Goal: Transaction & Acquisition: Obtain resource

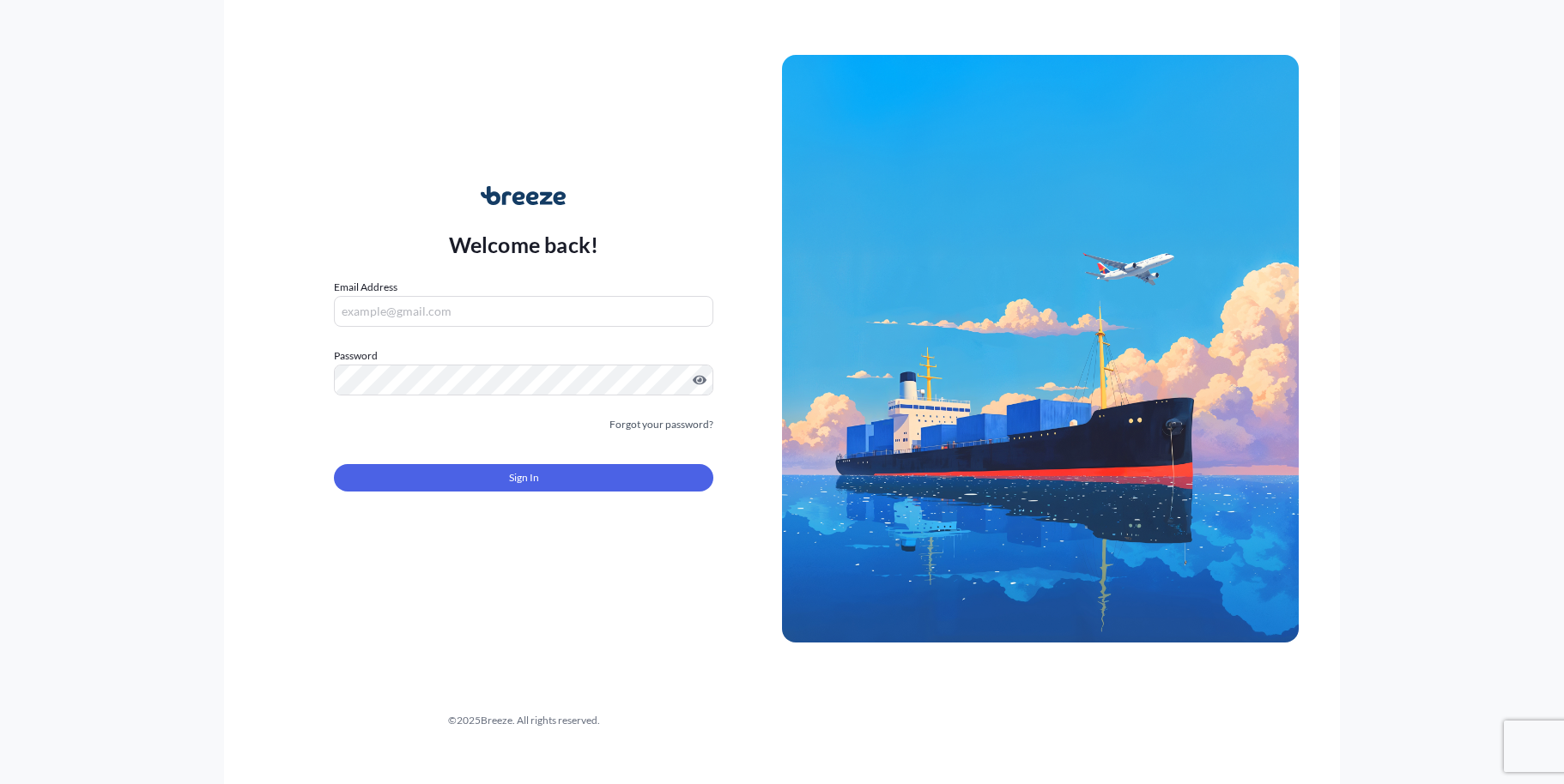
type input "[EMAIL_ADDRESS][DOMAIN_NAME]"
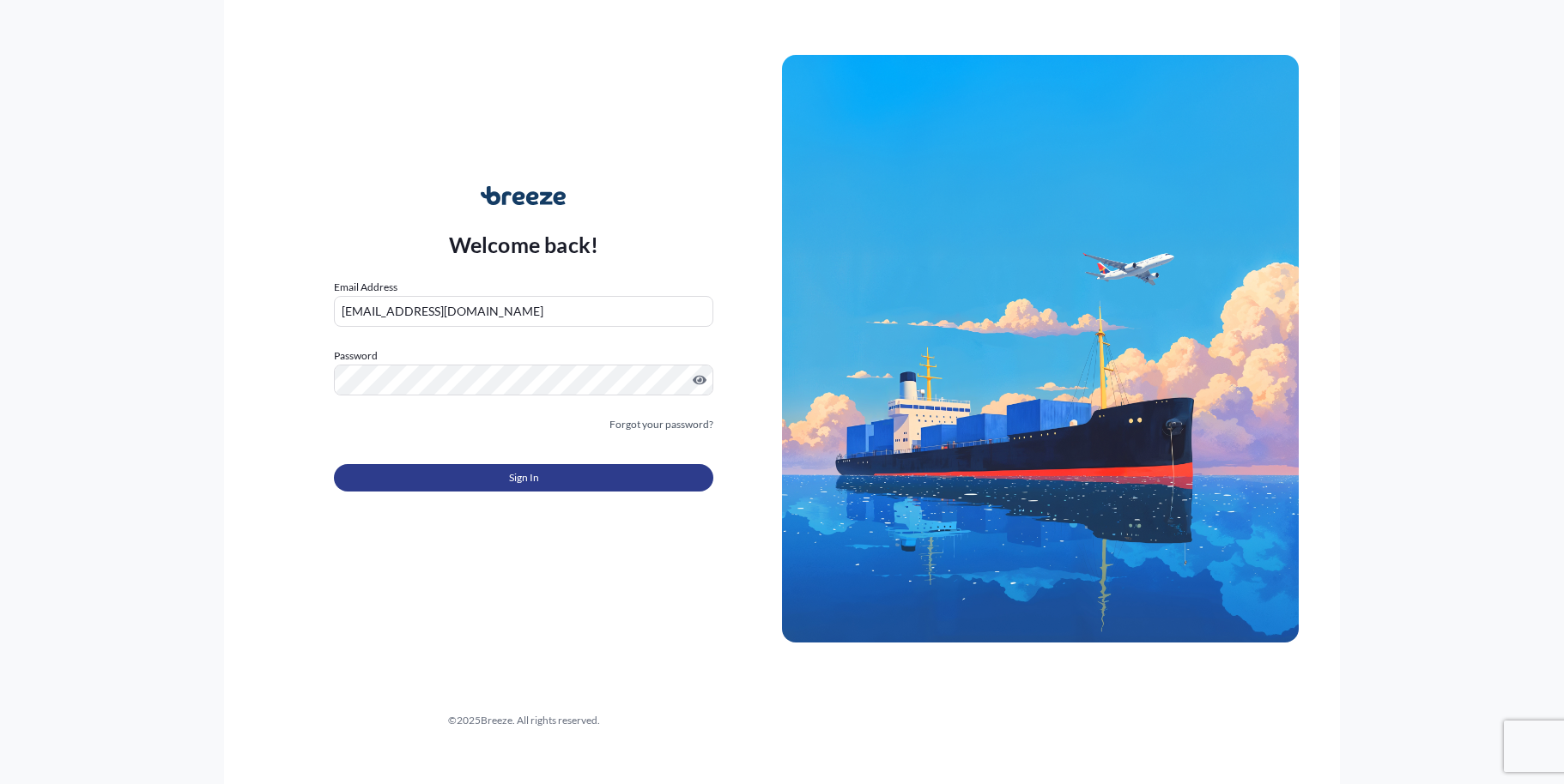
click at [516, 482] on span "Sign In" at bounding box center [524, 477] width 30 height 18
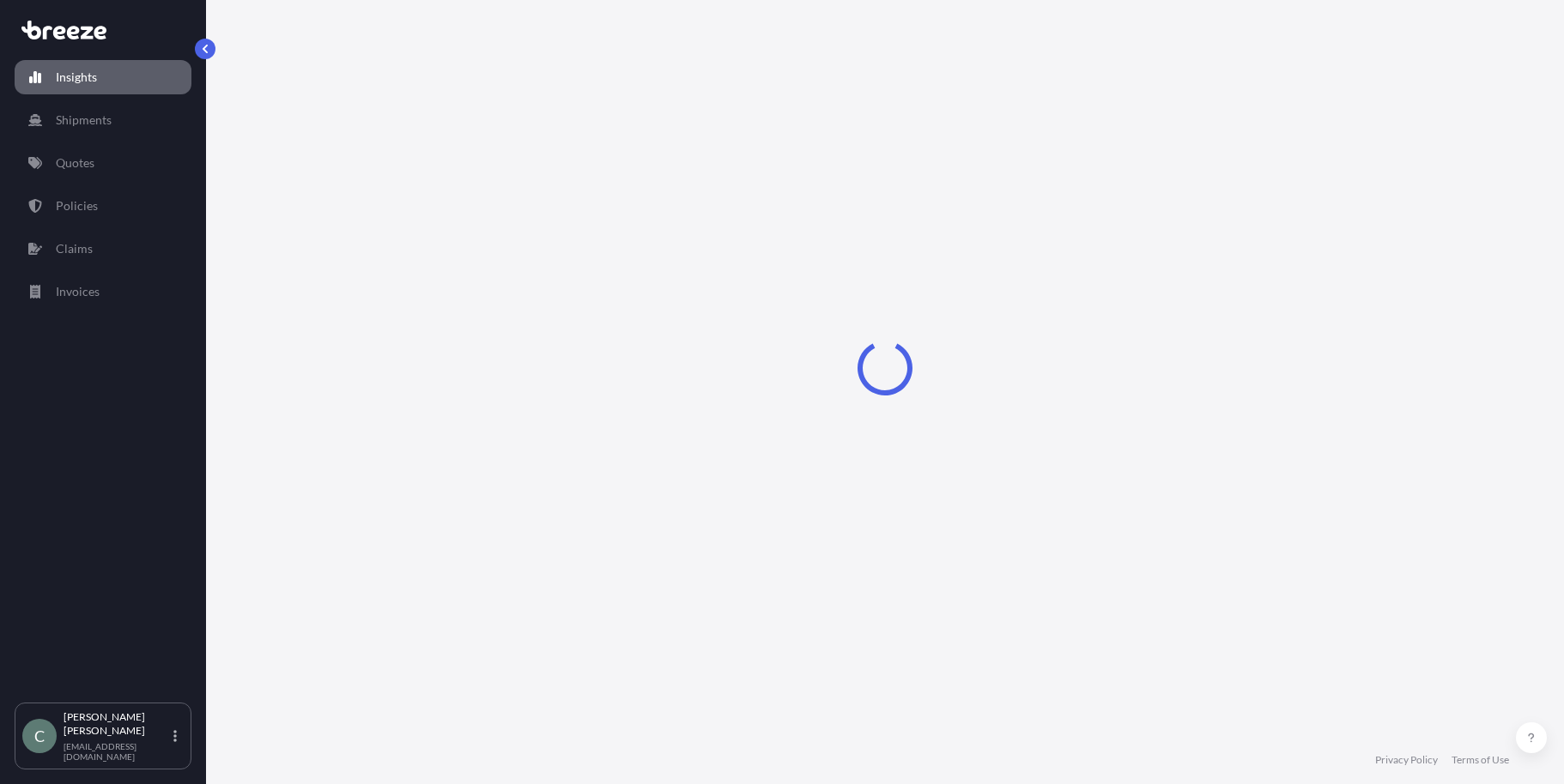
select select "2025"
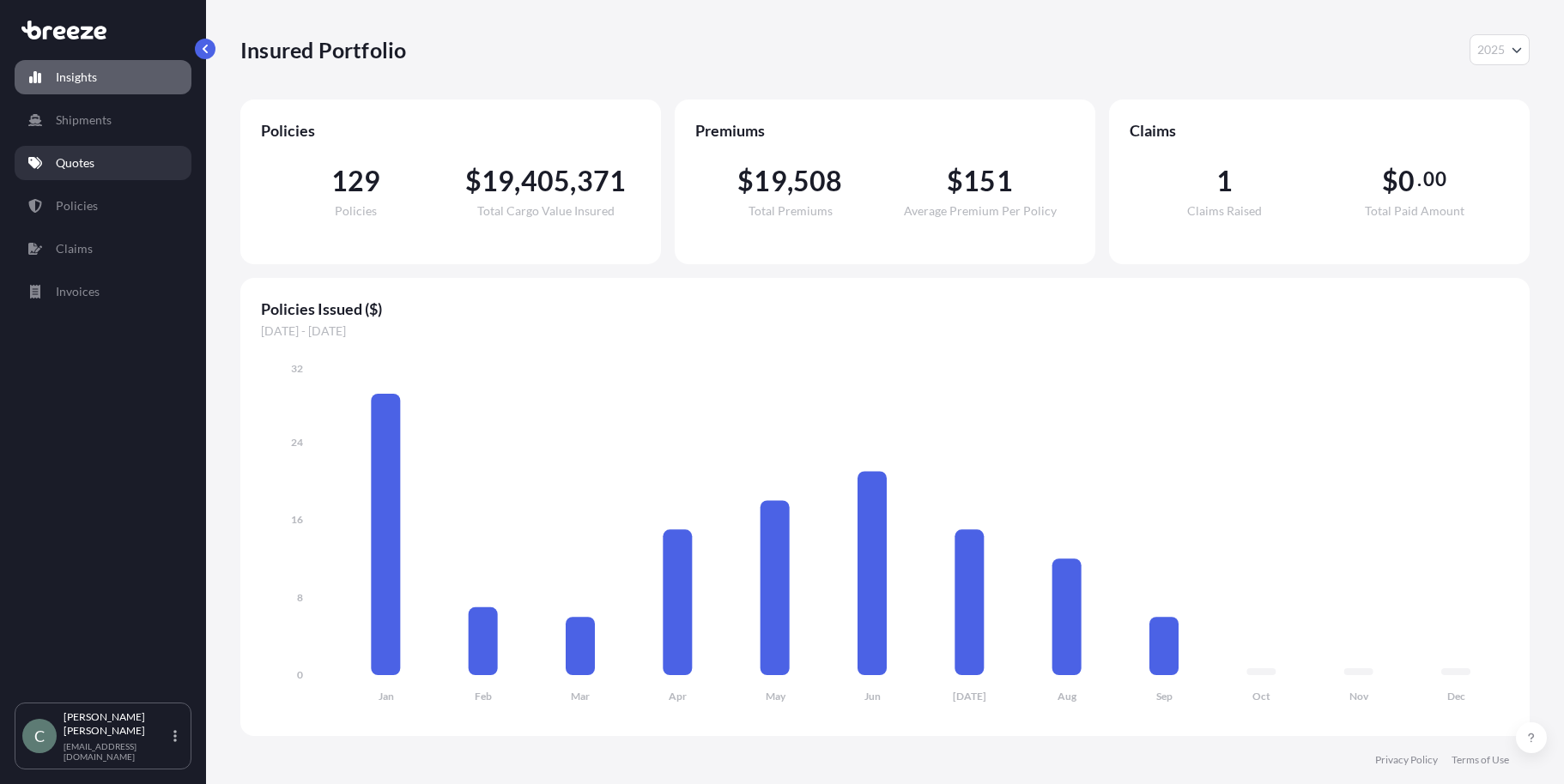
click at [80, 166] on p "Quotes" at bounding box center [75, 163] width 39 height 18
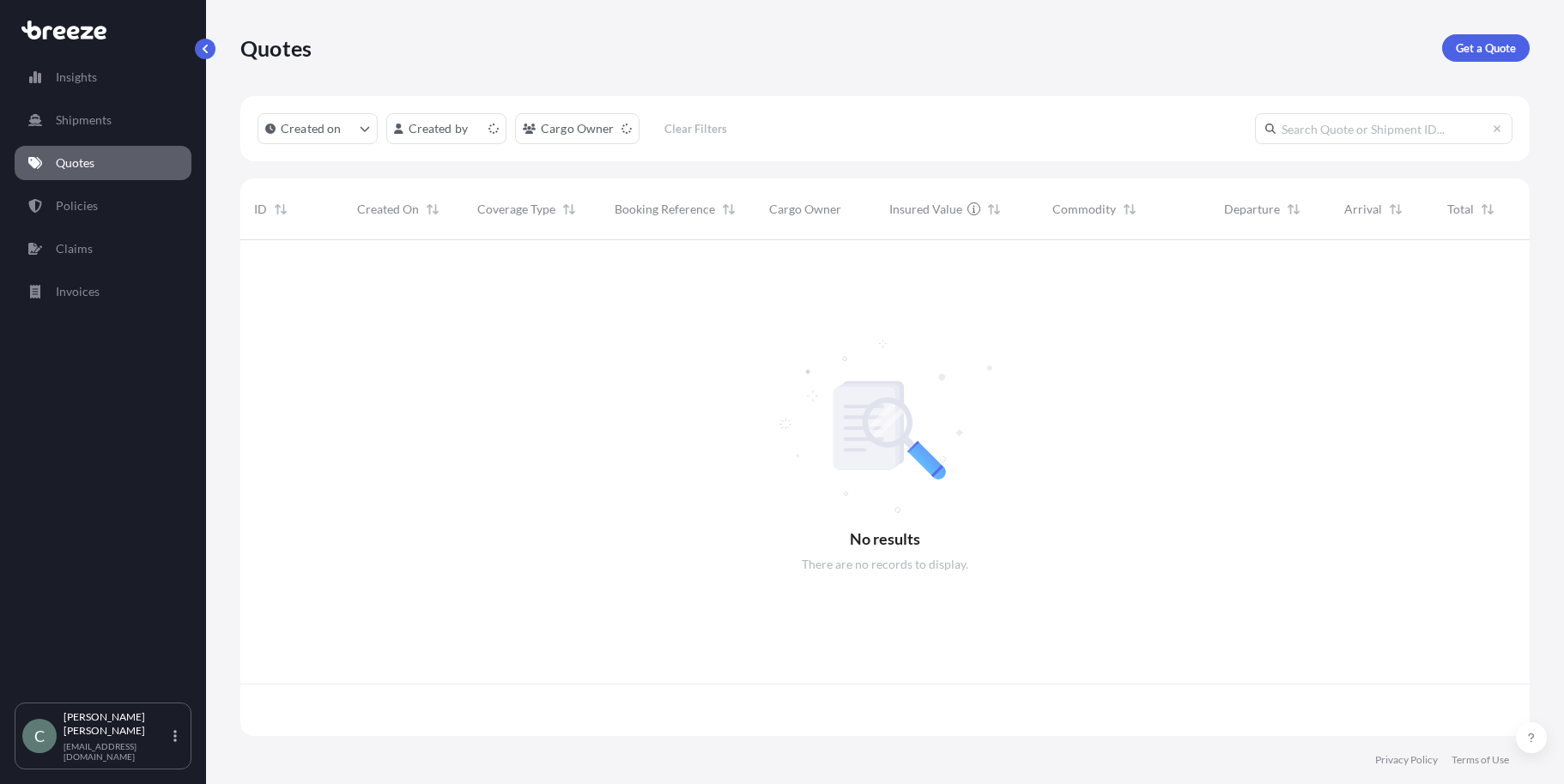
scroll to position [492, 1277]
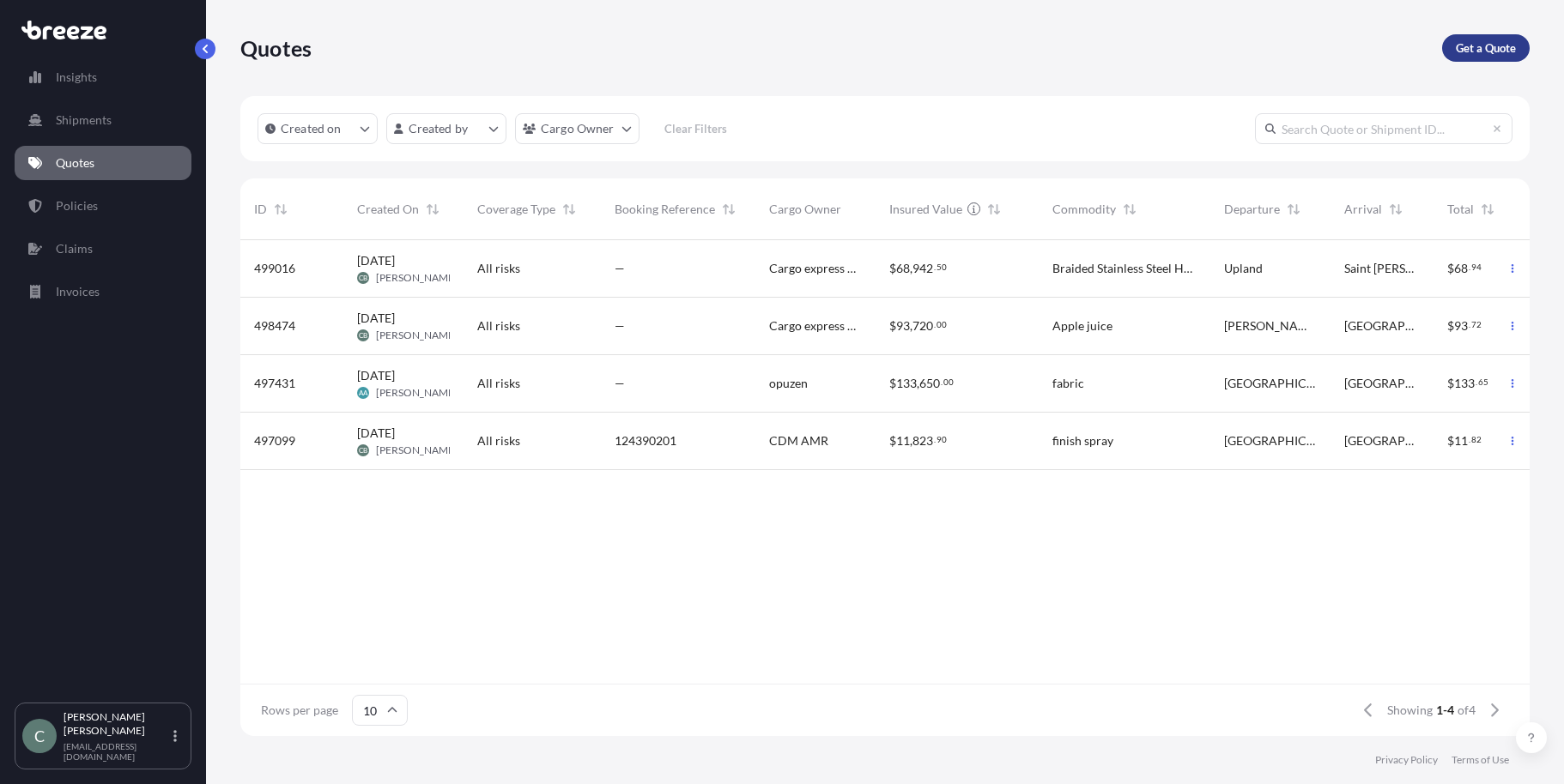
click at [1479, 50] on p "Get a Quote" at bounding box center [1485, 48] width 60 height 18
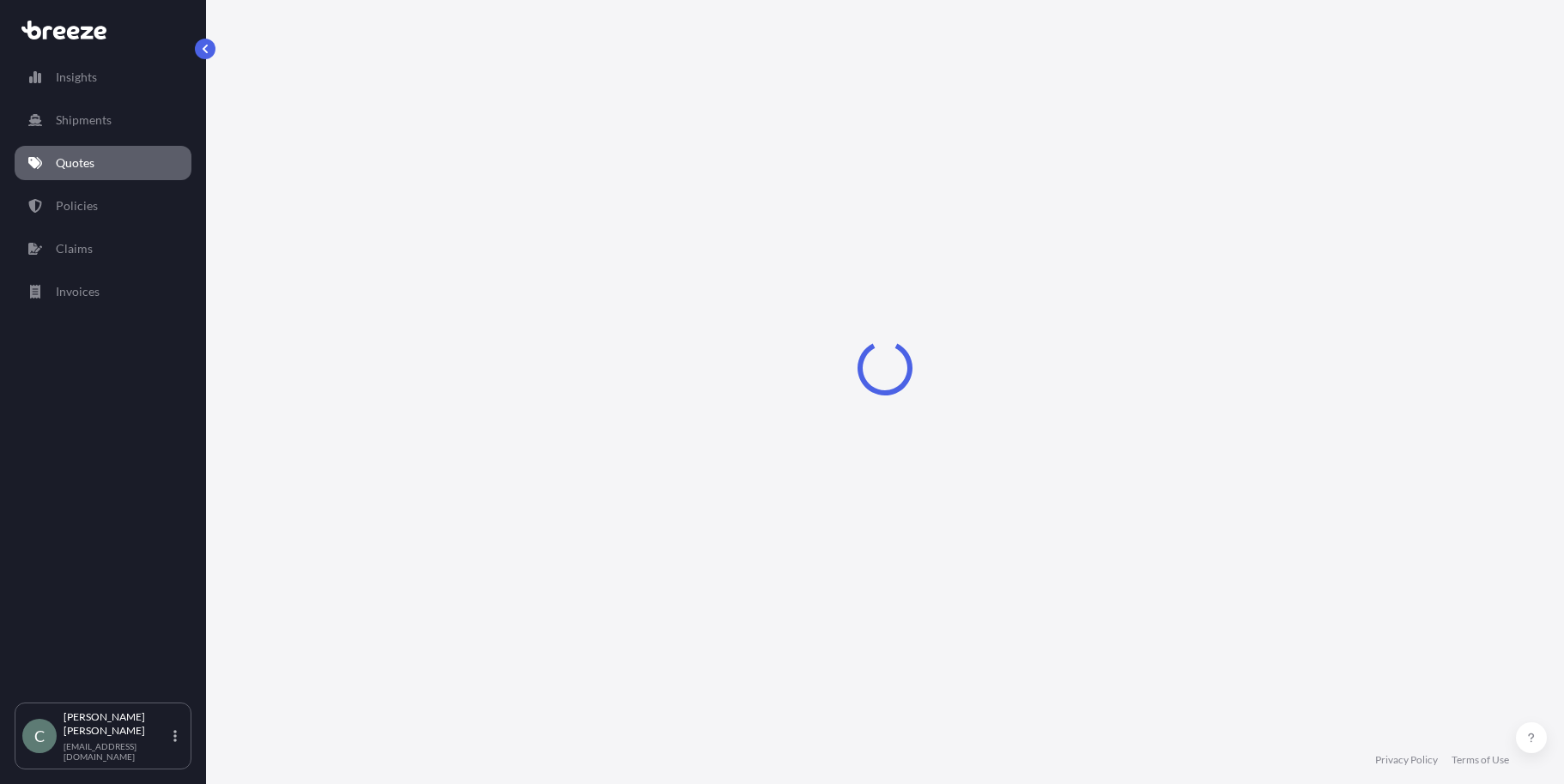
select select "Sea"
select select "1"
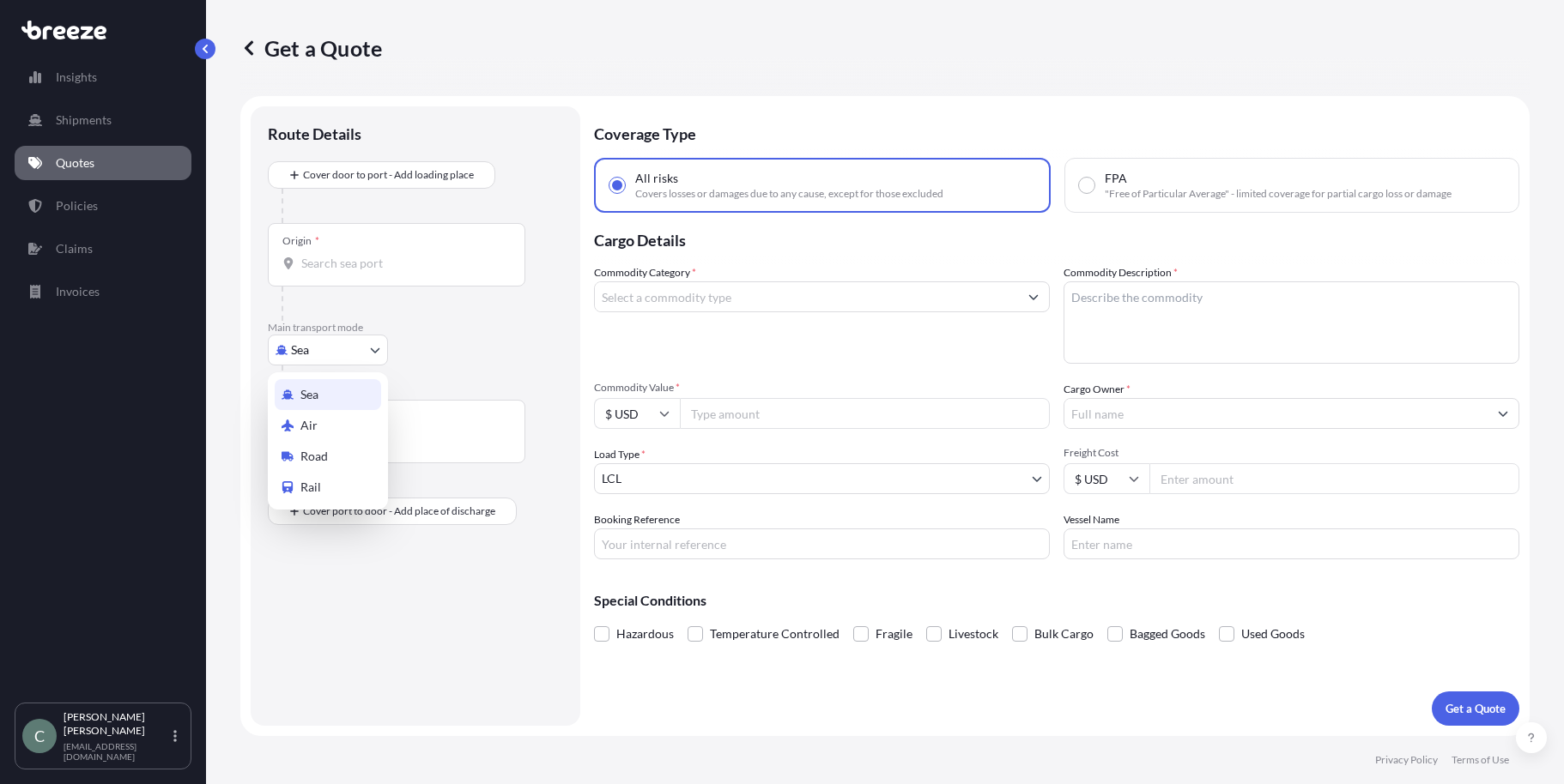
click at [358, 345] on body "Insights Shipments Quotes Policies Claims Invoices C [PERSON_NAME] [EMAIL_ADDRE…" at bounding box center [782, 392] width 1564 height 784
click at [333, 452] on div "Road" at bounding box center [327, 456] width 106 height 30
select select "Road"
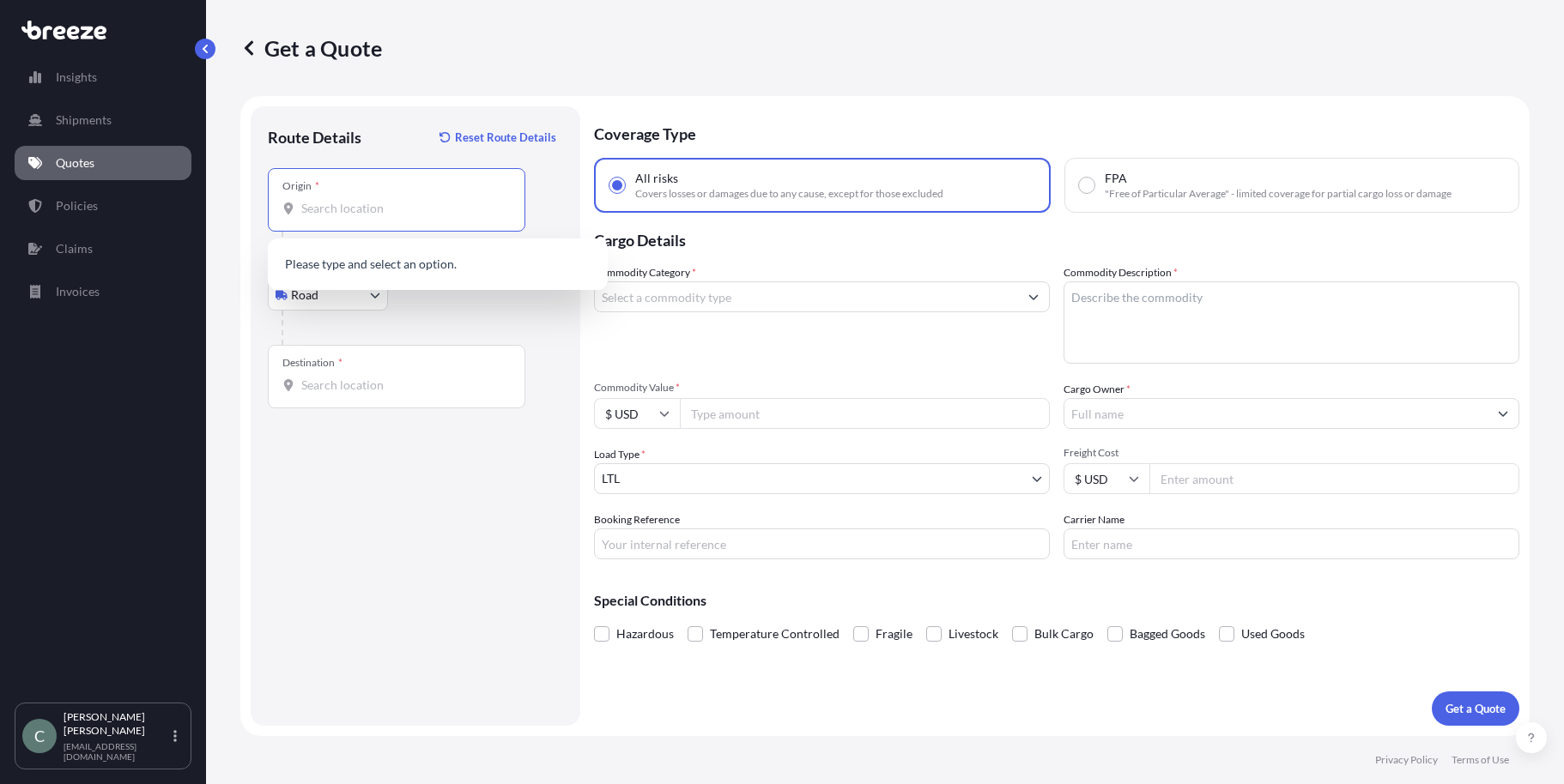
click at [374, 216] on input "Origin *" at bounding box center [402, 208] width 202 height 18
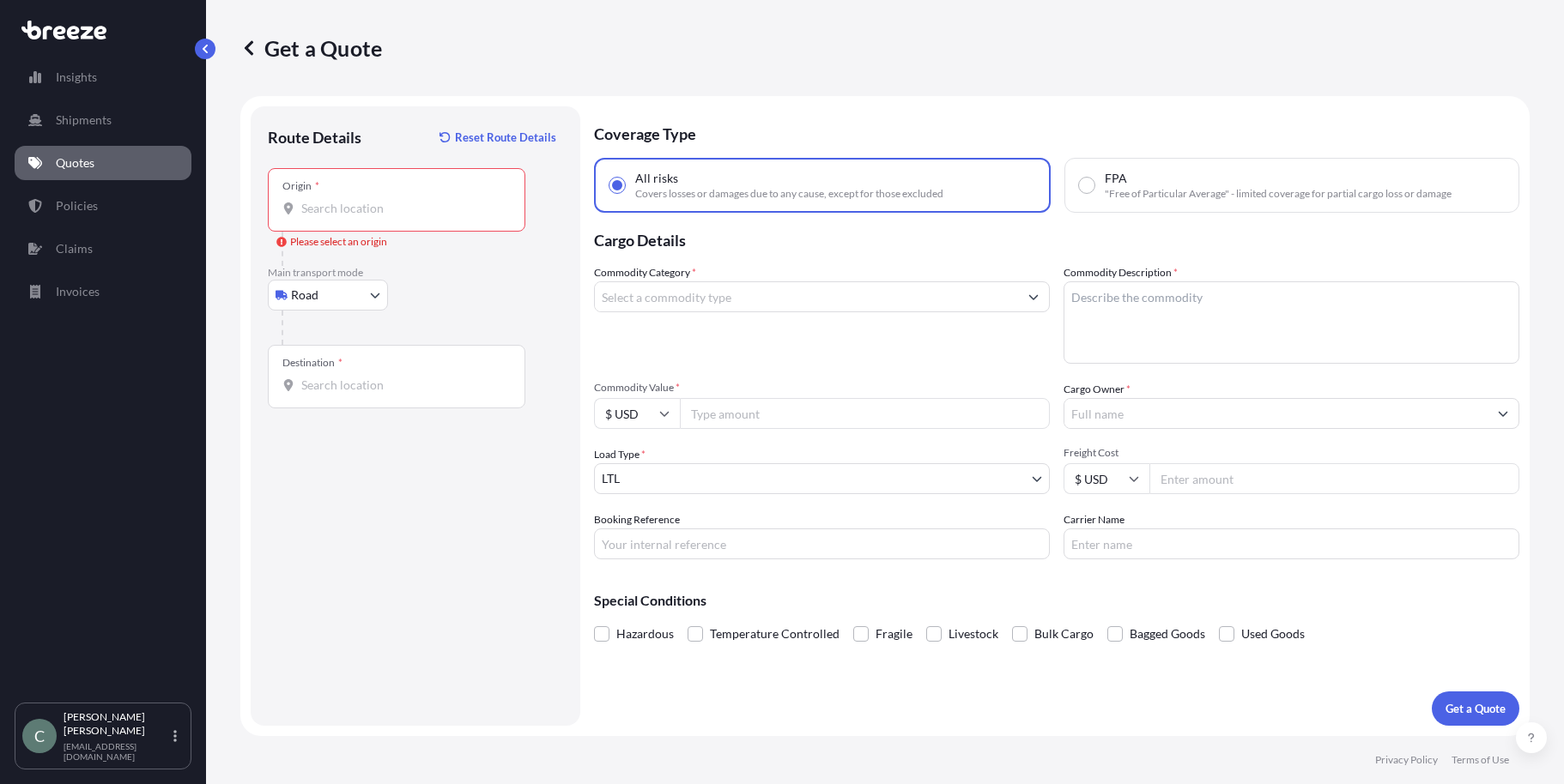
click at [425, 206] on input "Origin * Please select an origin" at bounding box center [402, 208] width 202 height 18
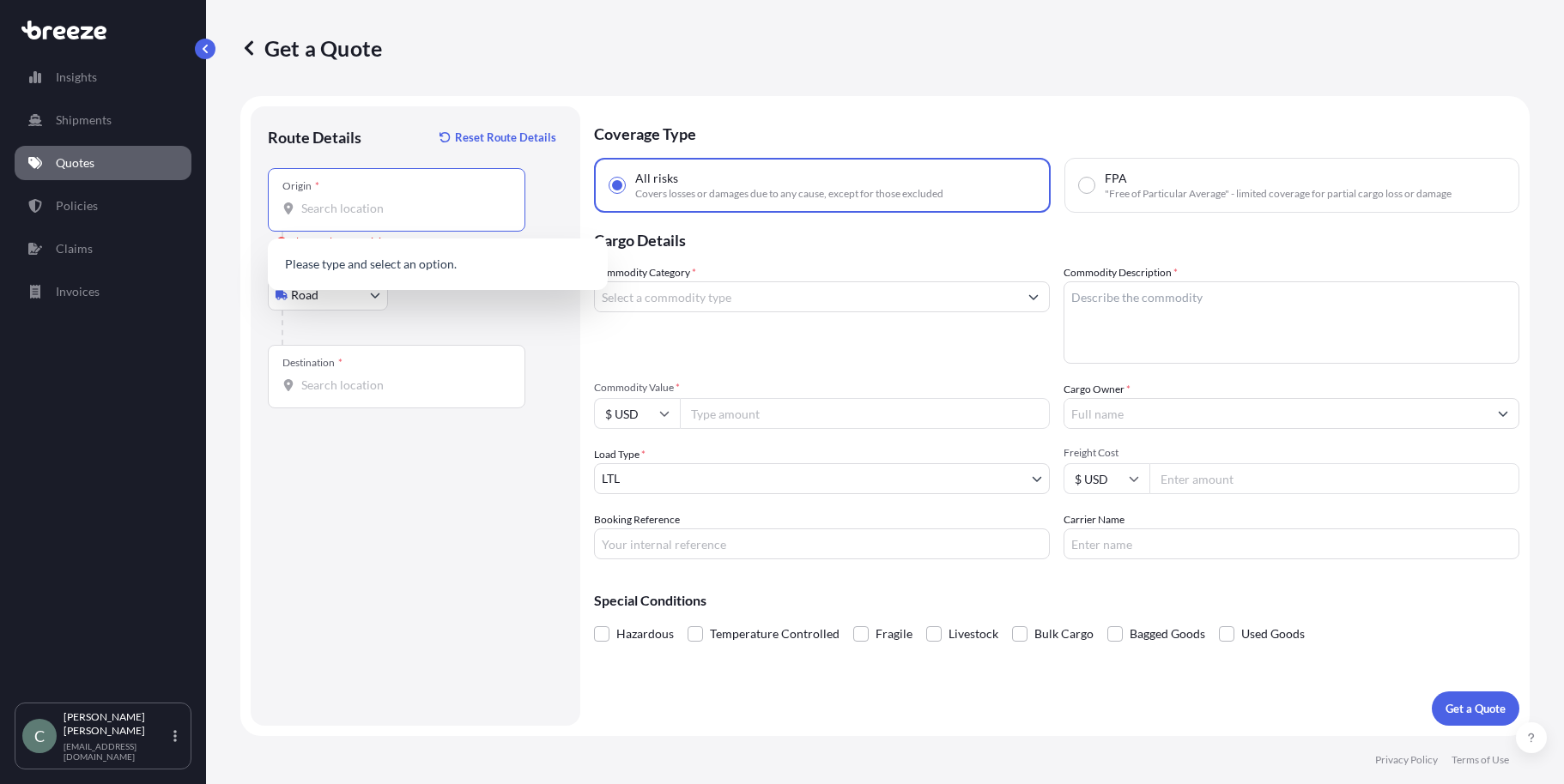
paste input "[STREET_ADDRESS]."
click at [429, 267] on span "[STREET_ADDRESS]" at bounding box center [380, 266] width 107 height 18
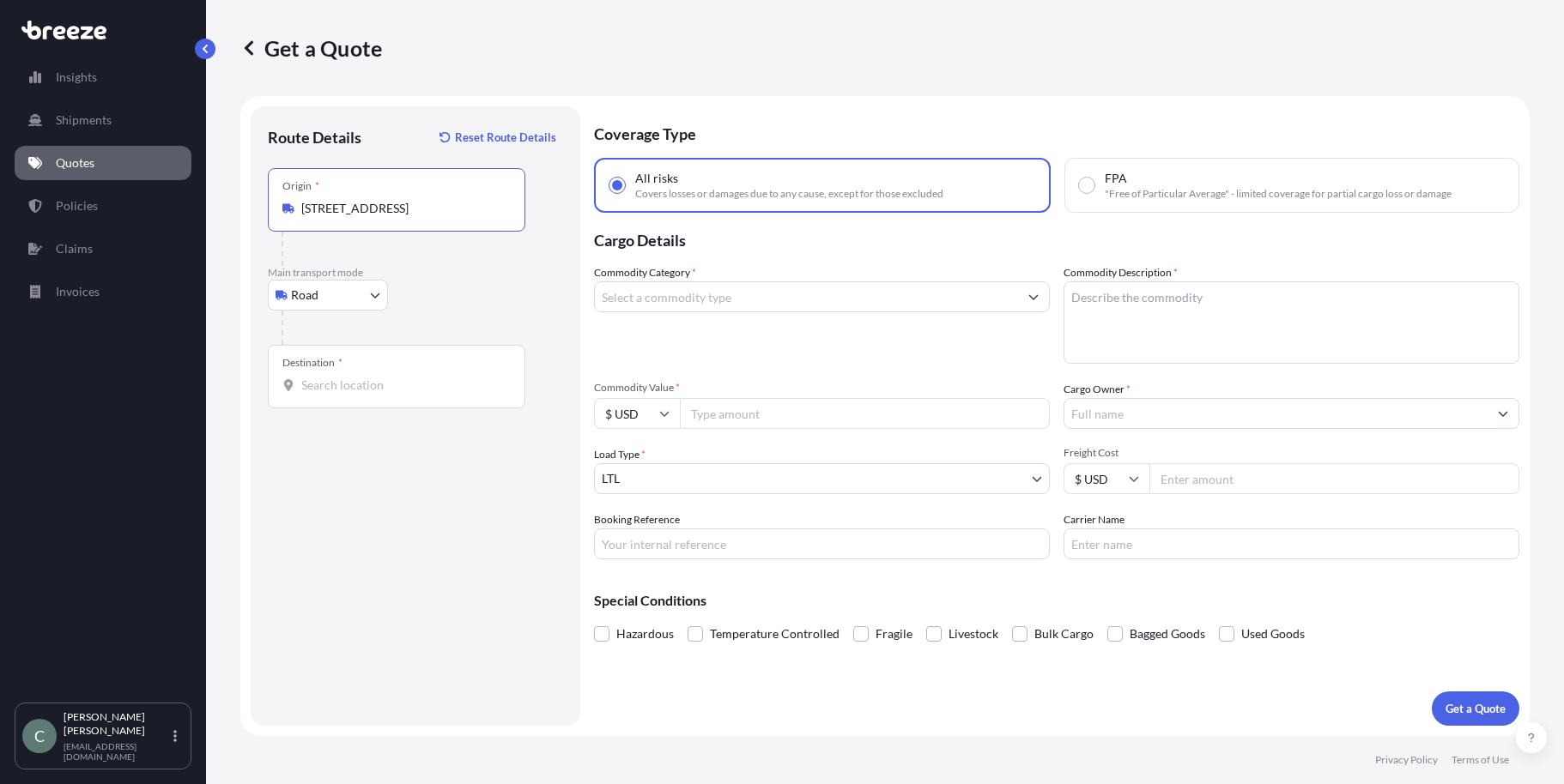
type input "[STREET_ADDRESS]"
click at [465, 311] on div at bounding box center [422, 327] width 282 height 34
click at [427, 387] on input "Destination *" at bounding box center [402, 385] width 202 height 18
click at [309, 388] on input "Destination * Please select a destination" at bounding box center [402, 385] width 202 height 18
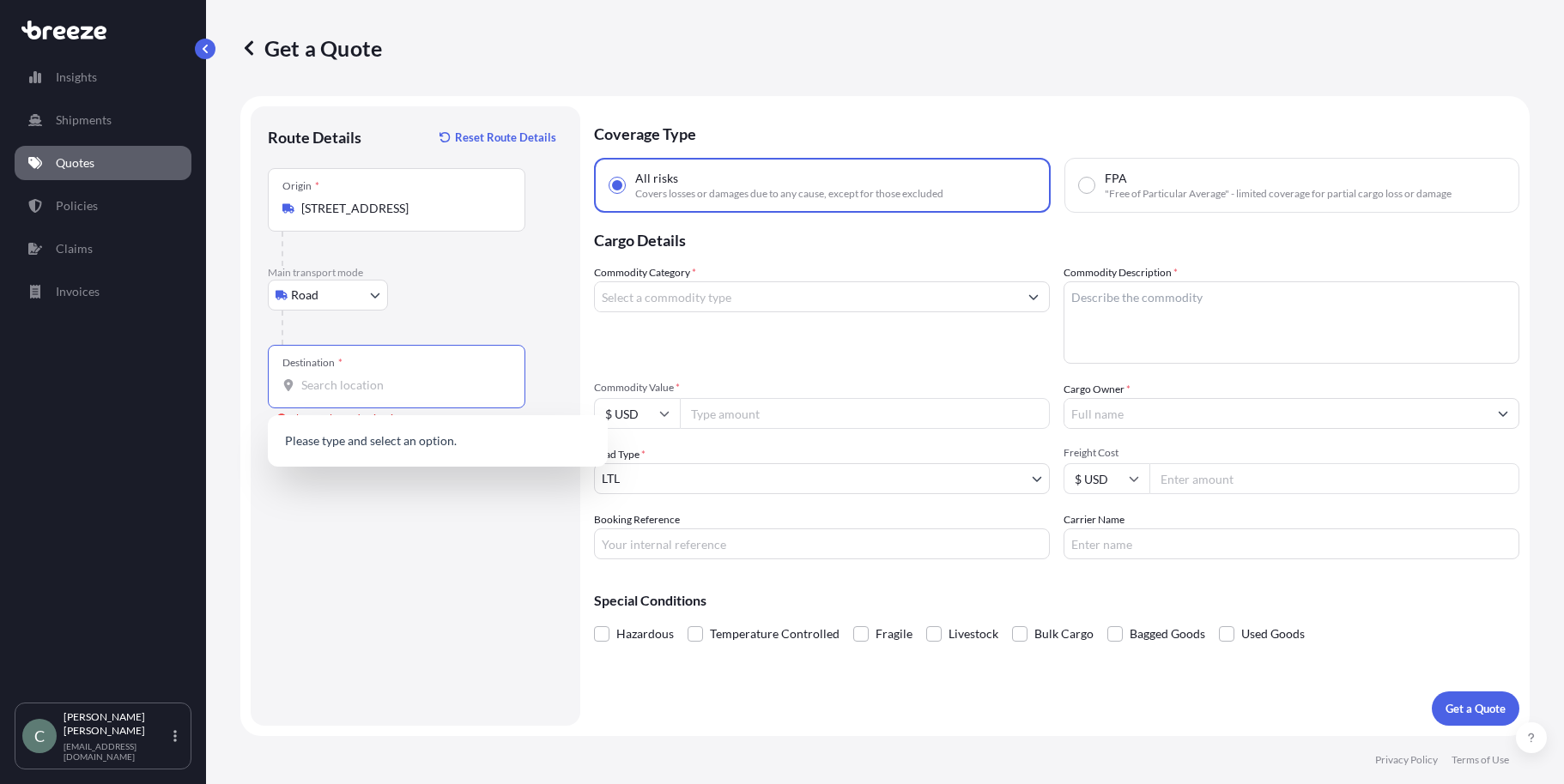
paste input "[STREET_ADDRESS][PERSON_NAME][PERSON_NAME][US_STATE]"
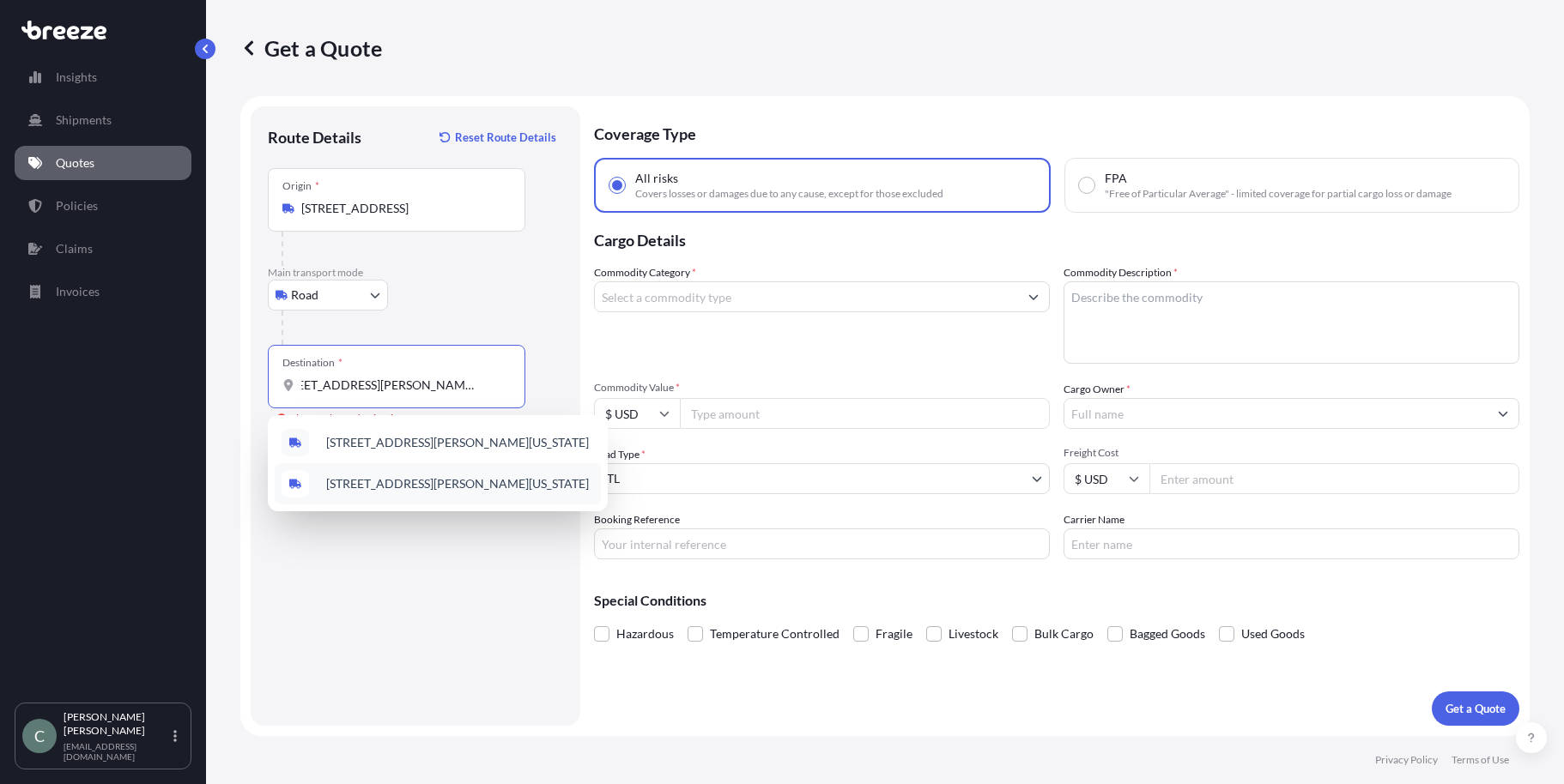
click at [525, 491] on span "[STREET_ADDRESS][PERSON_NAME][US_STATE]" at bounding box center [457, 484] width 262 height 18
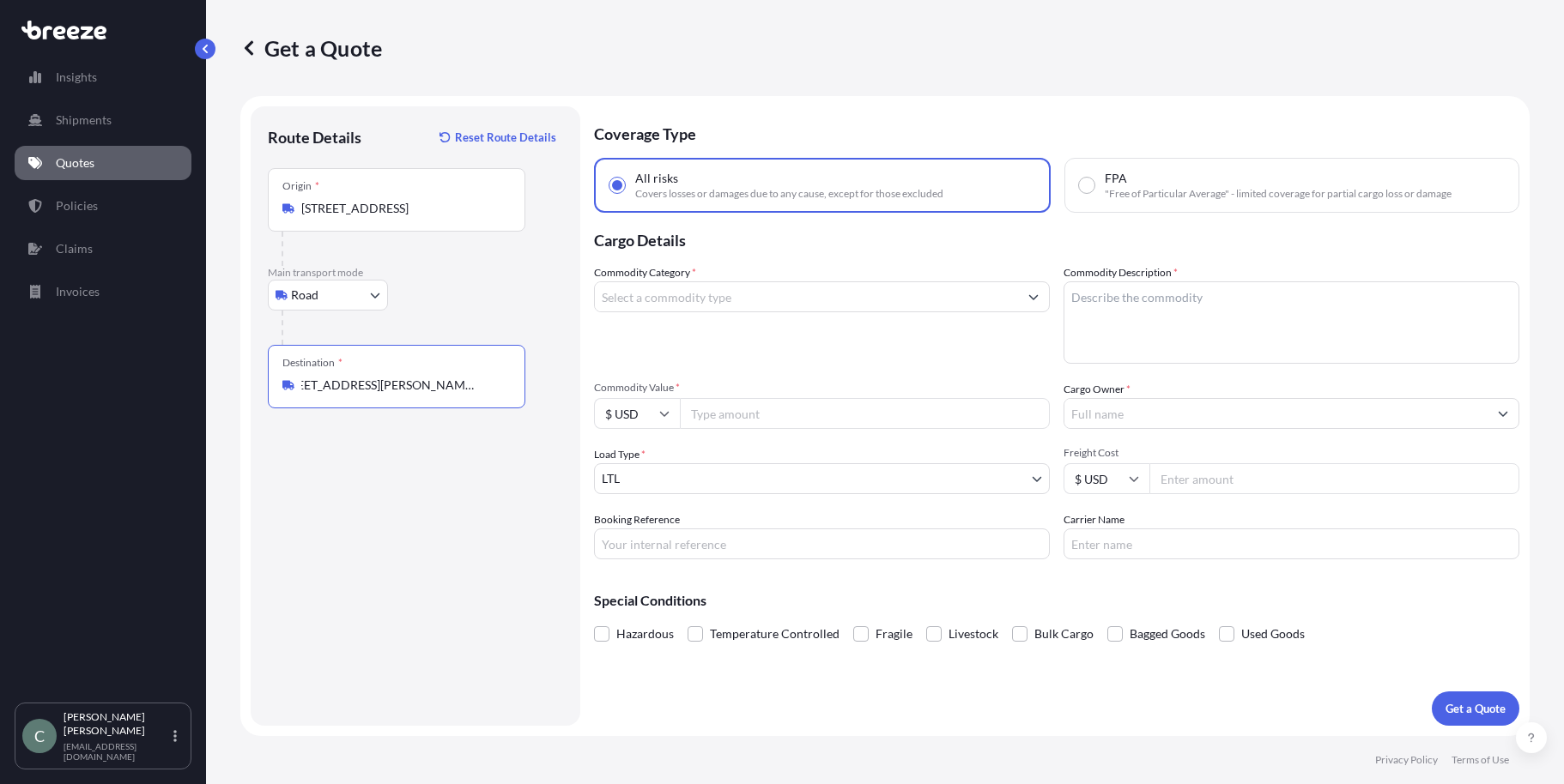
type input "[STREET_ADDRESS][PERSON_NAME][US_STATE]"
click at [730, 297] on input "Commodity Category *" at bounding box center [806, 296] width 423 height 30
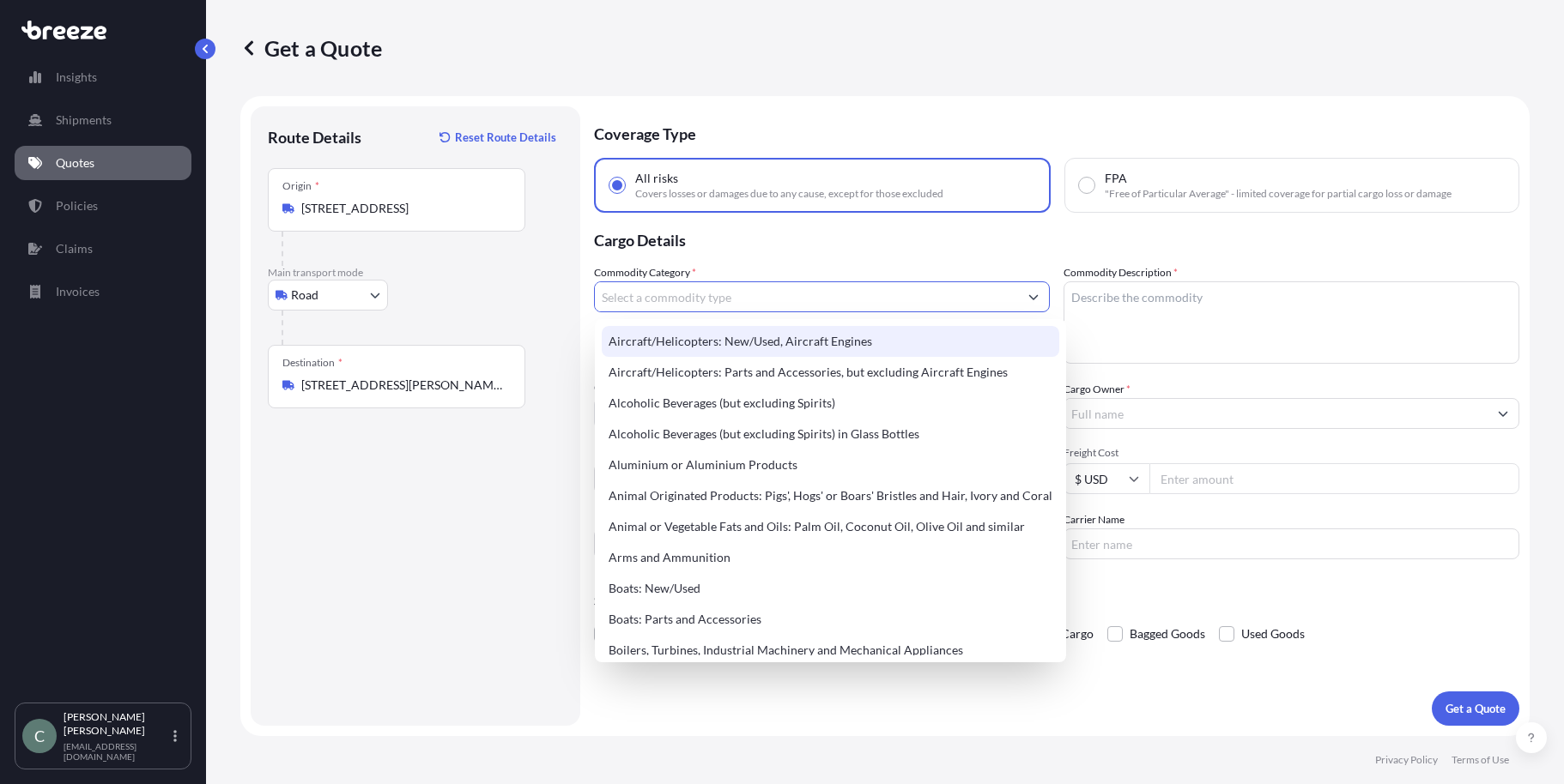
click at [708, 297] on input "Commodity Category *" at bounding box center [806, 296] width 423 height 30
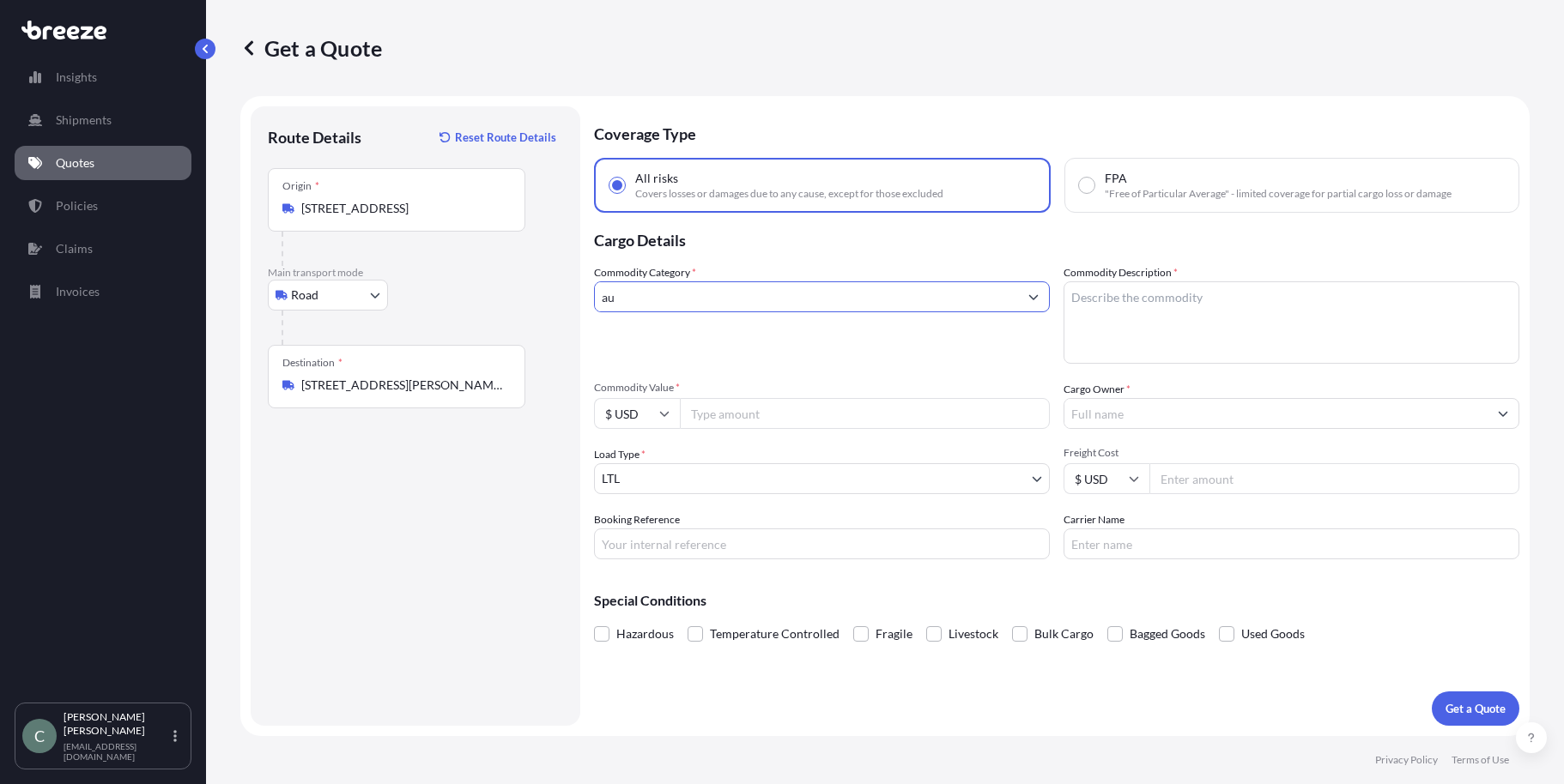
type input "a"
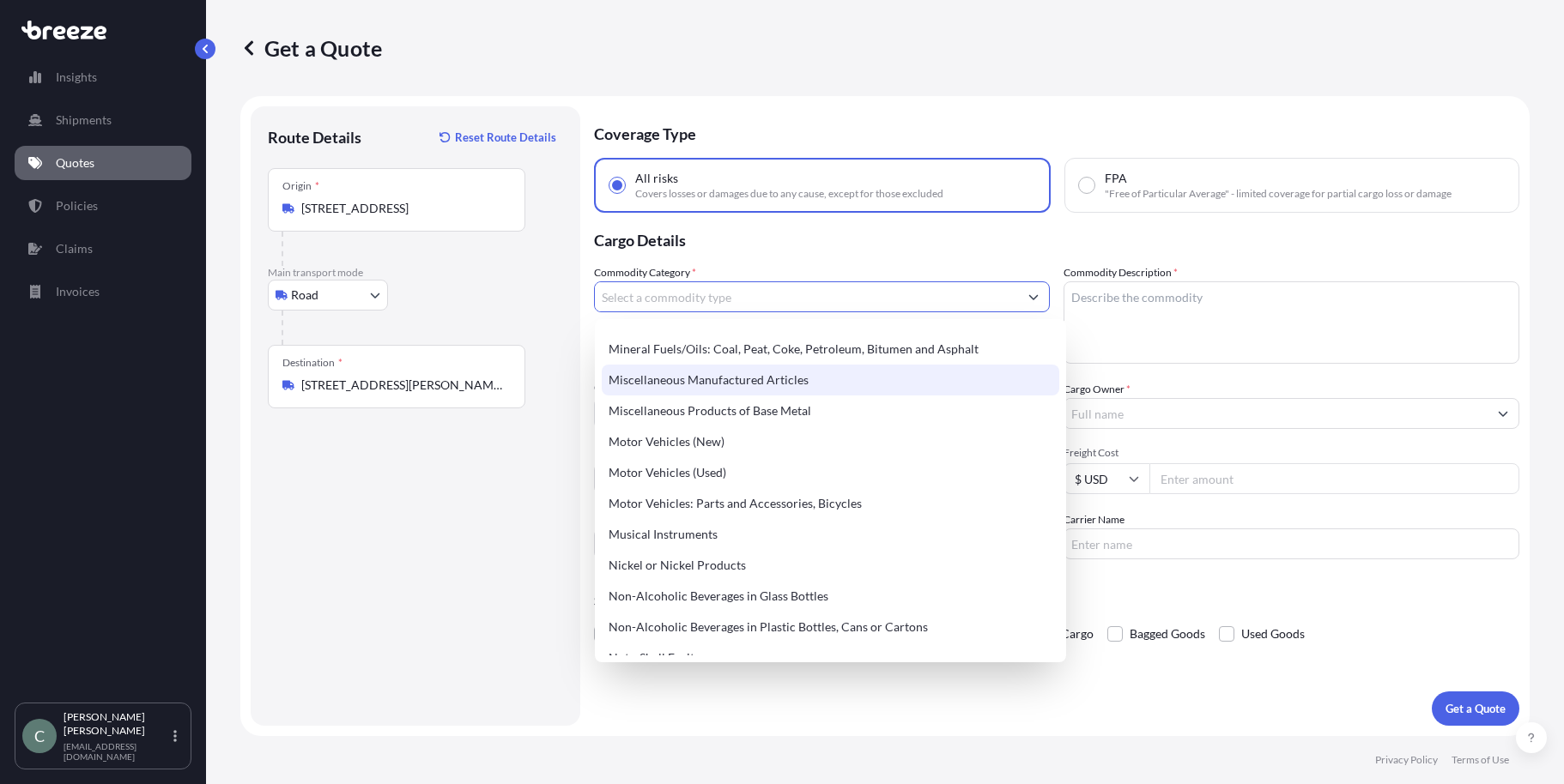
scroll to position [2403, 0]
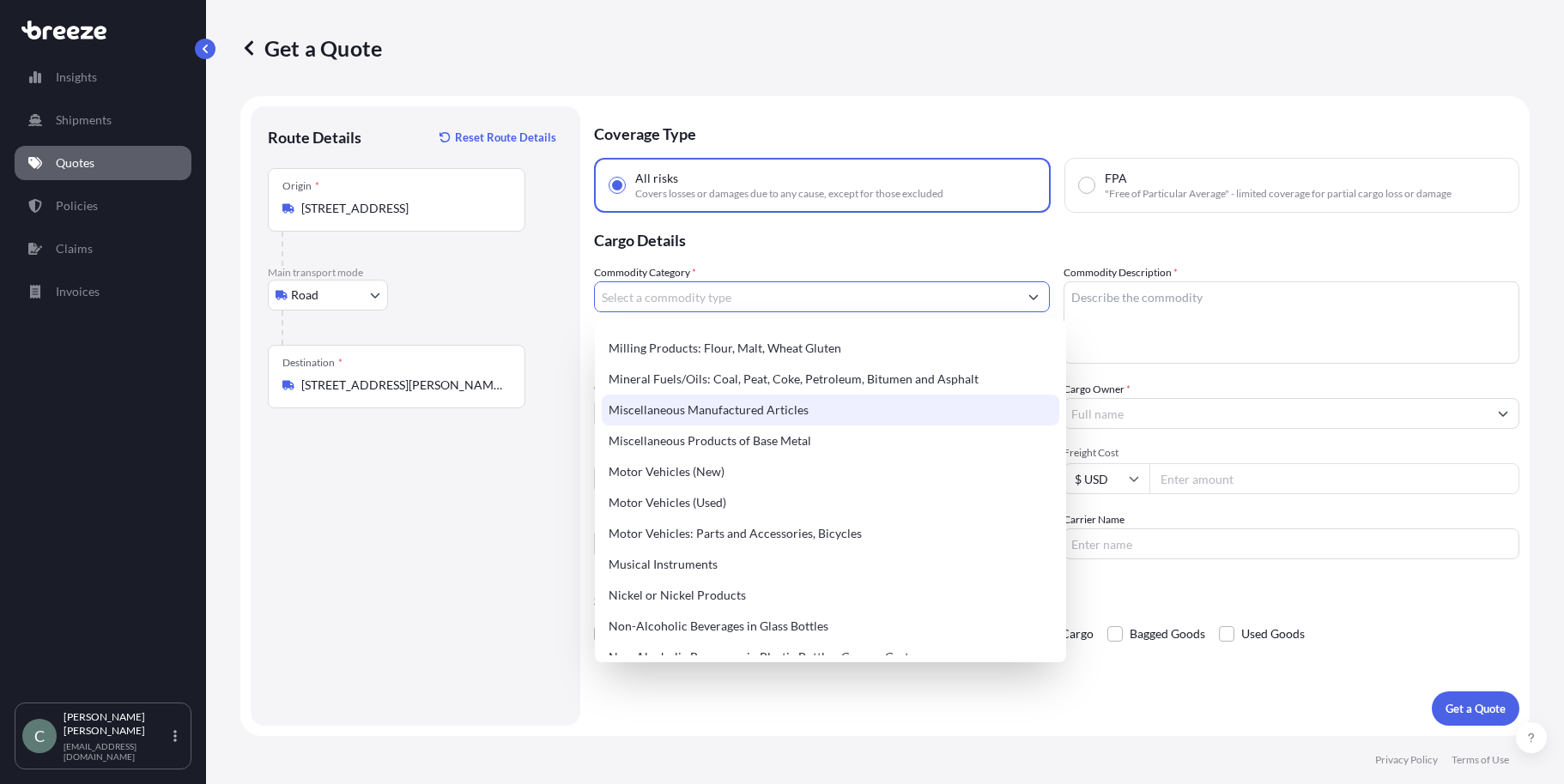
click at [785, 409] on div "Miscellaneous Manufactured Articles" at bounding box center [830, 409] width 457 height 30
type input "Miscellaneous Manufactured Articles"
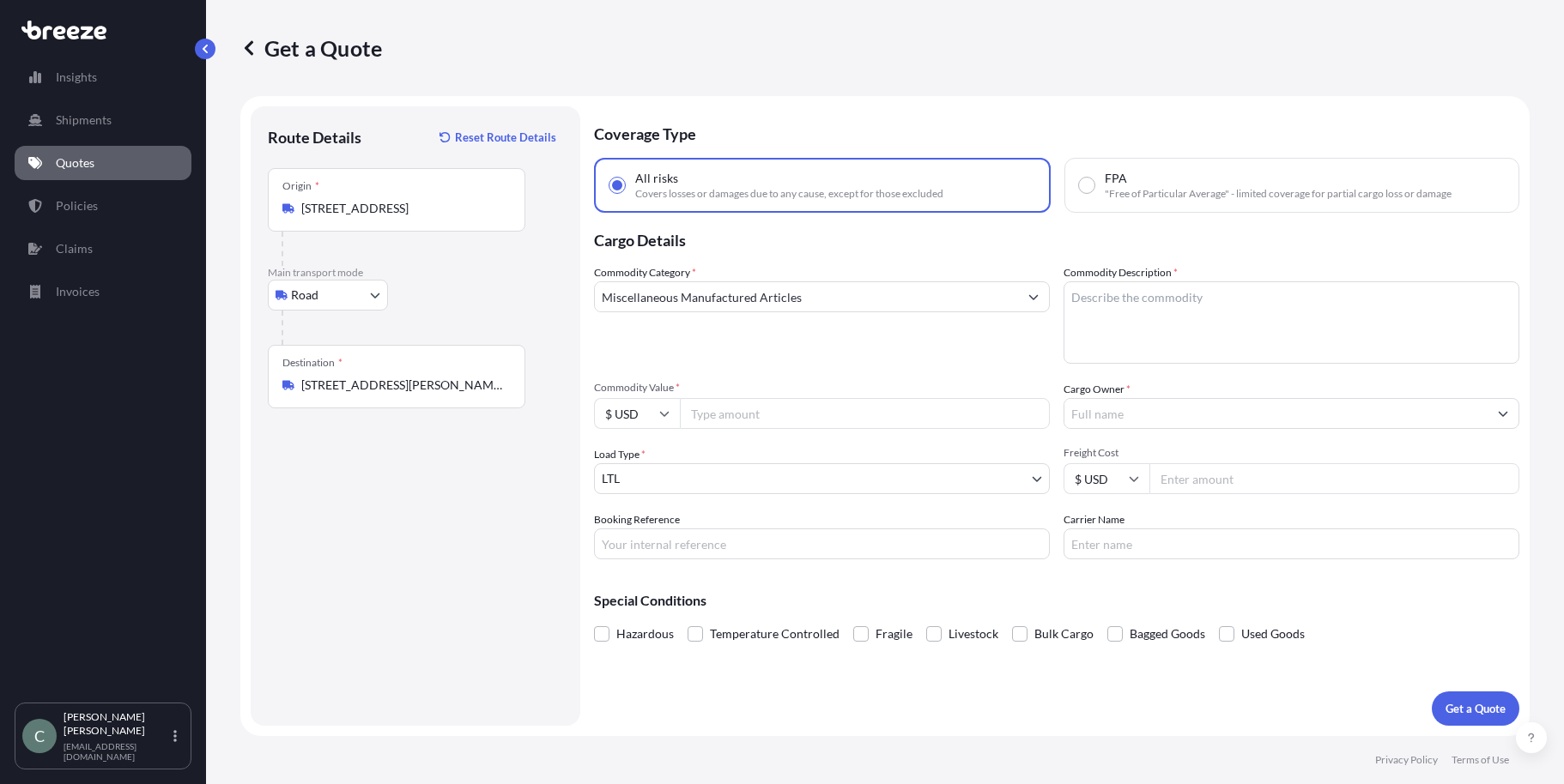
click at [1291, 325] on textarea "Commodity Description *" at bounding box center [1291, 322] width 455 height 82
paste textarea "Radiator & air cooler"
type textarea "Radiator & air cooler"
click at [718, 417] on input "Commodity Value *" at bounding box center [865, 413] width 370 height 30
type input "8000"
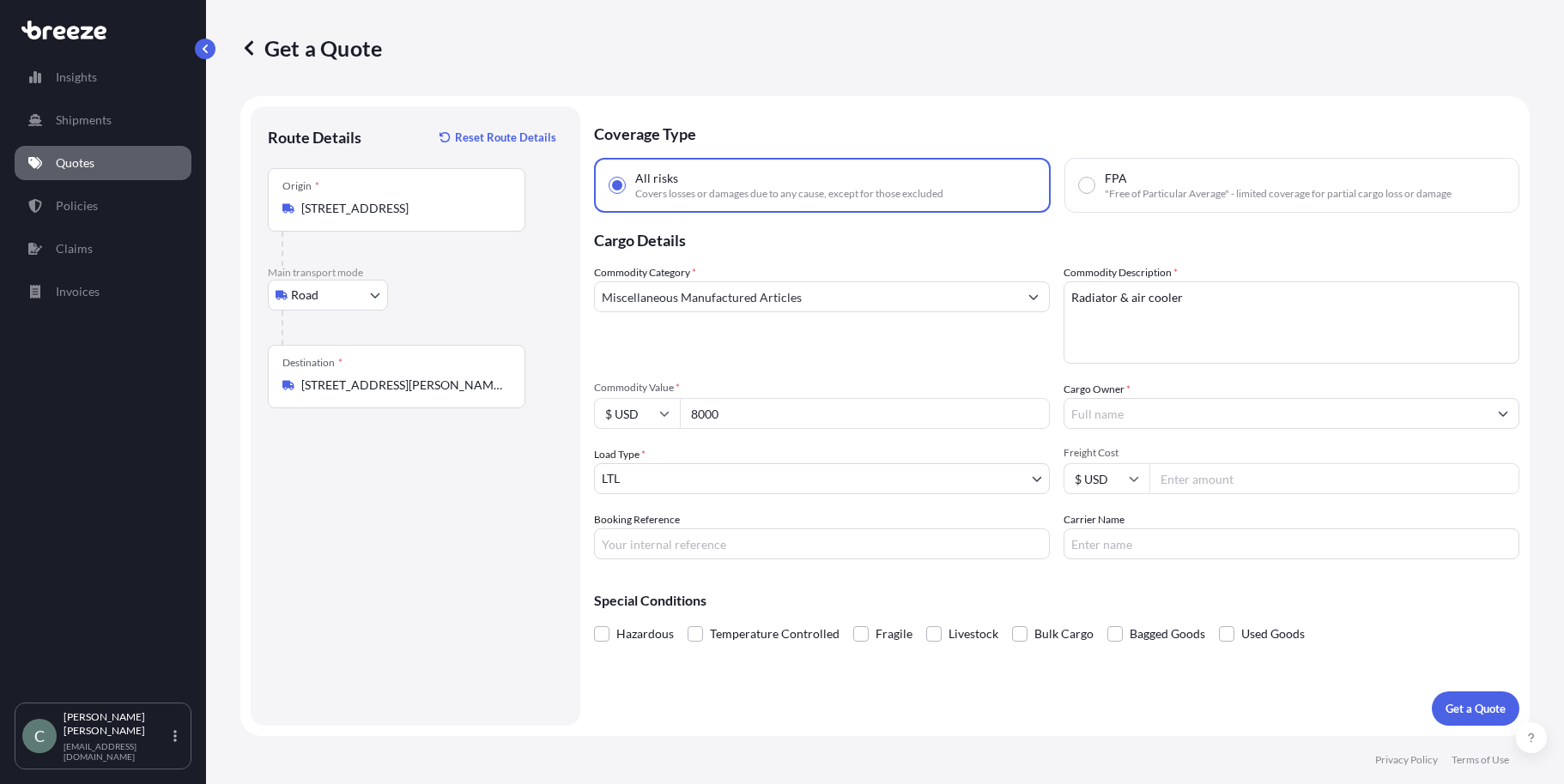
click at [766, 455] on div "Load Type * LTL" at bounding box center [821, 470] width 455 height 48
click at [1197, 416] on input "Cargo Owner *" at bounding box center [1276, 413] width 423 height 30
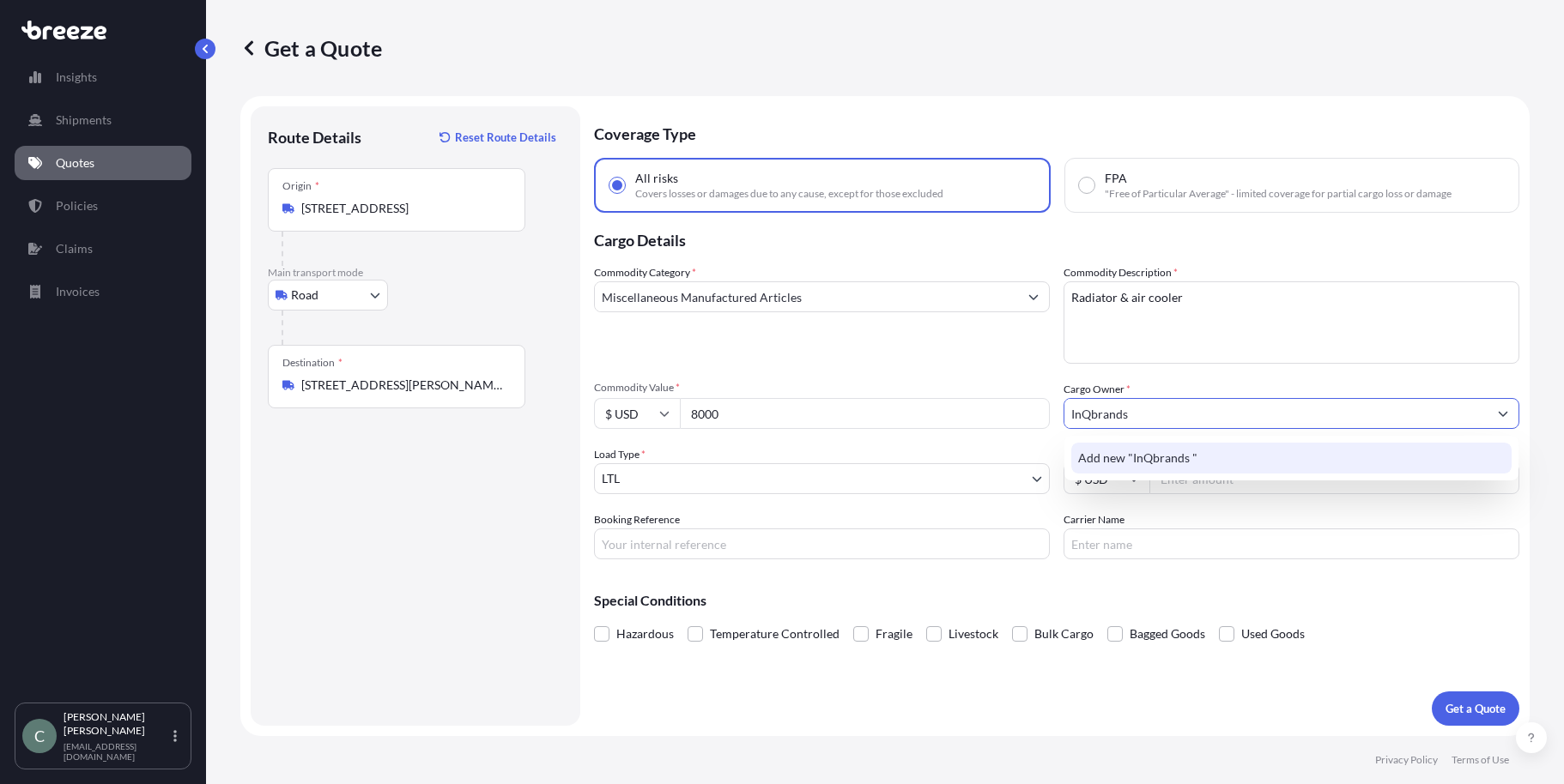
click at [1102, 454] on span "Add new "InQbrands "" at bounding box center [1137, 458] width 119 height 18
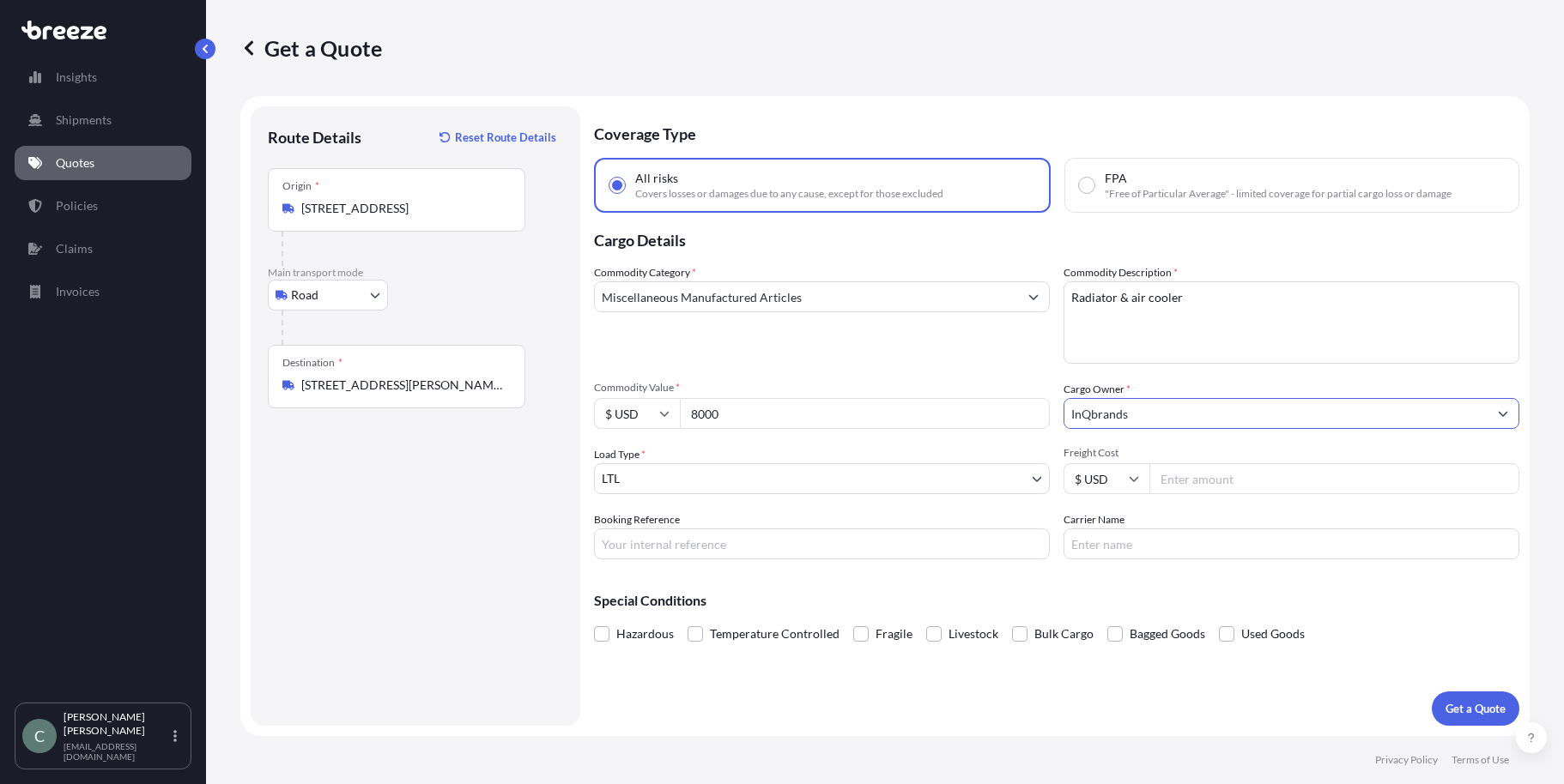
click at [1139, 417] on input "InQbrands" at bounding box center [1276, 413] width 423 height 30
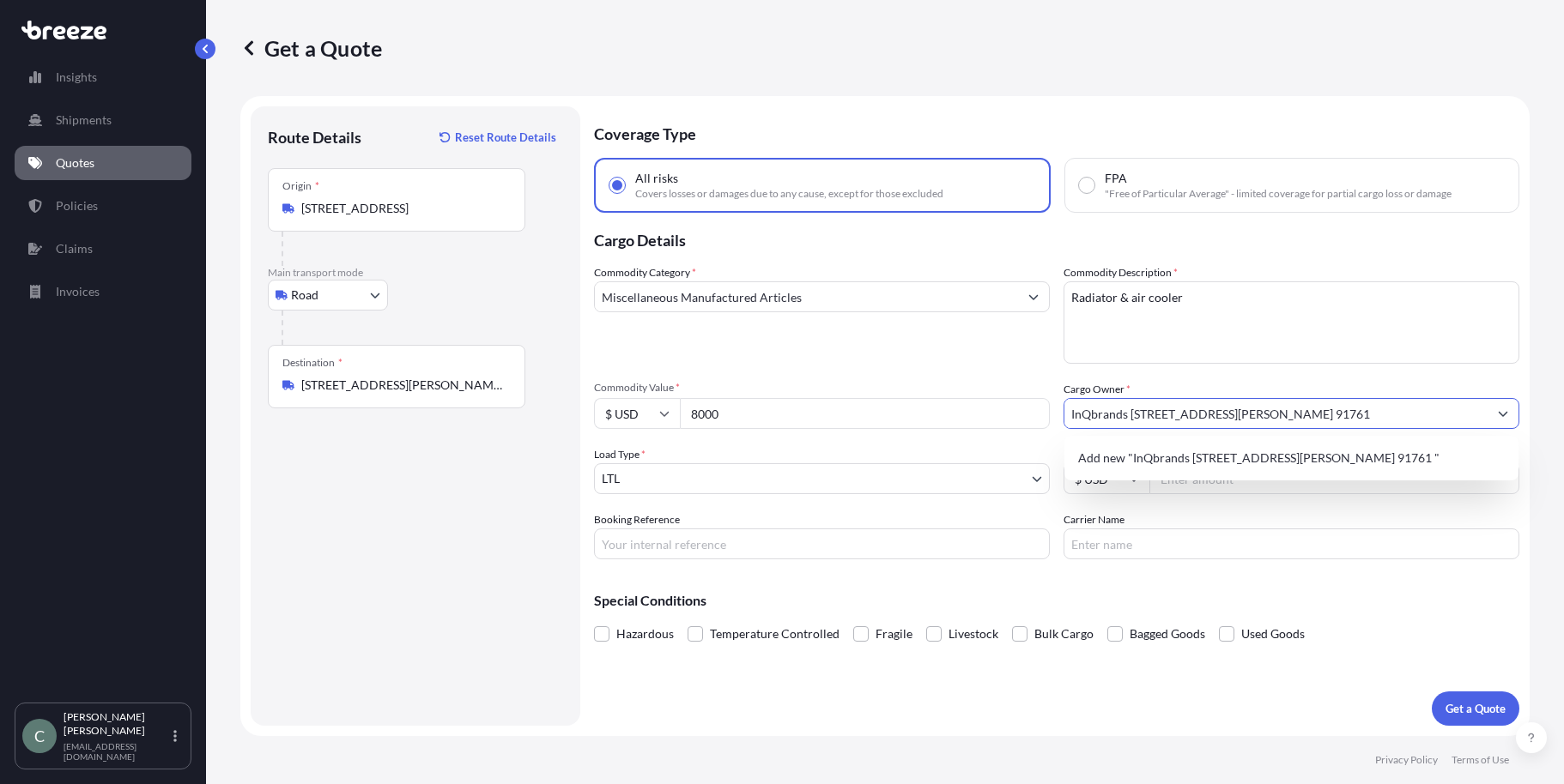
type input "InQbrands [STREET_ADDRESS][PERSON_NAME] 91761"
click at [1200, 372] on div "Commodity Category * Miscellaneous Manufactured Articles Commodity Description …" at bounding box center [1057, 412] width 926 height 296
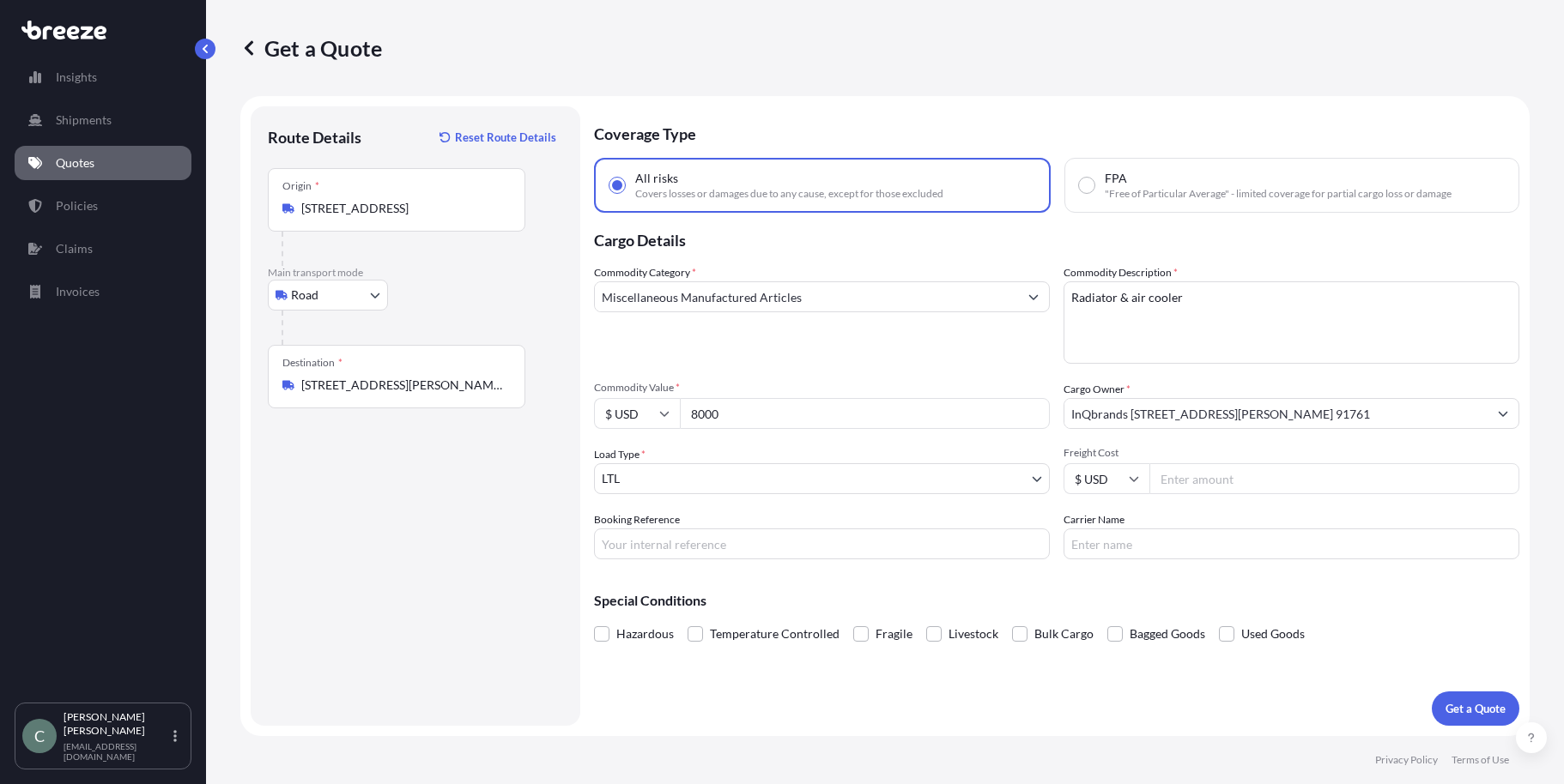
click at [1328, 416] on input "InQbrands [STREET_ADDRESS][PERSON_NAME] 91761" at bounding box center [1276, 413] width 423 height 30
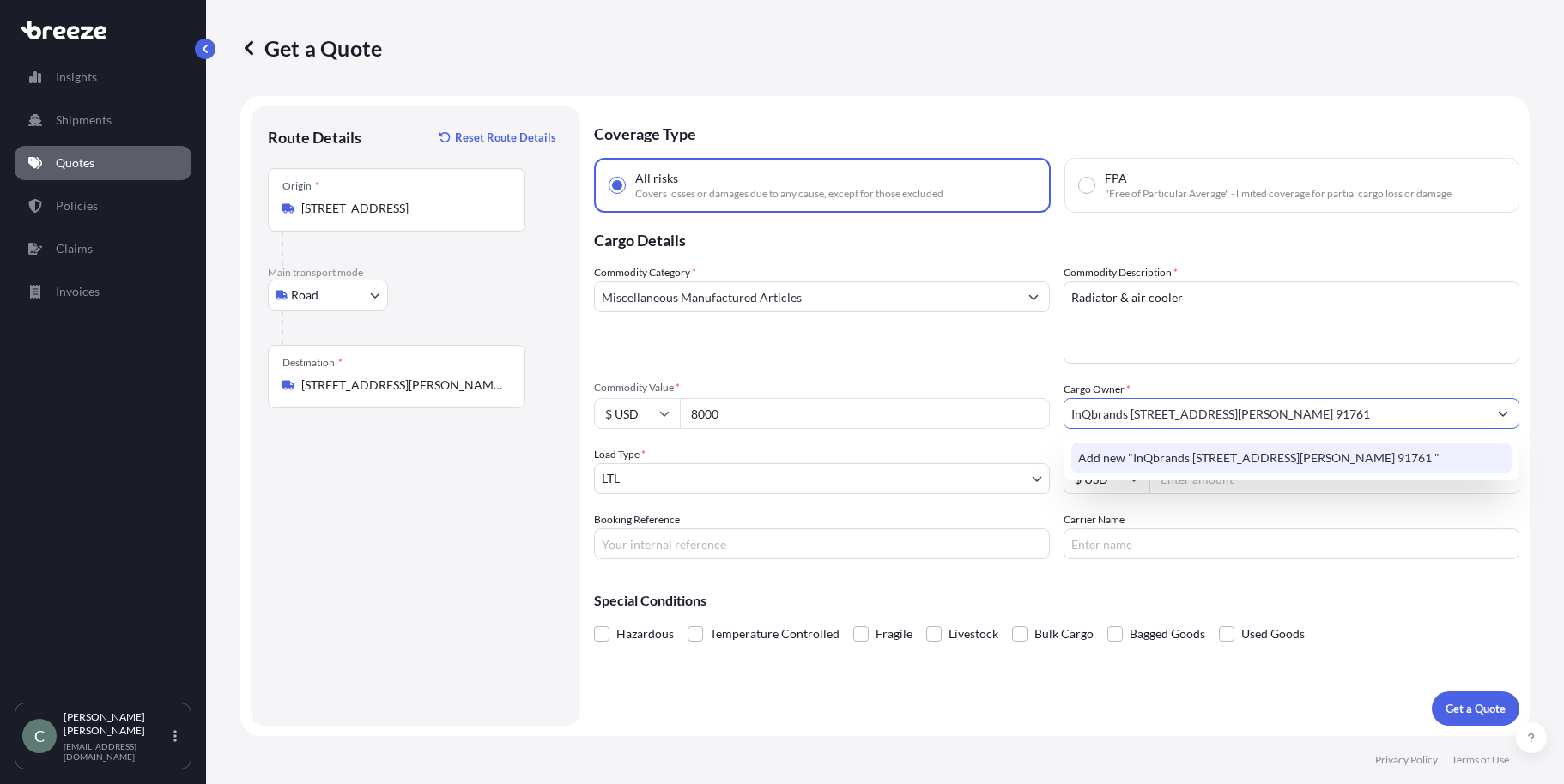
click at [1195, 463] on span "Add new "InQbrands [STREET_ADDRESS][PERSON_NAME] 91761 "" at bounding box center [1258, 458] width 361 height 18
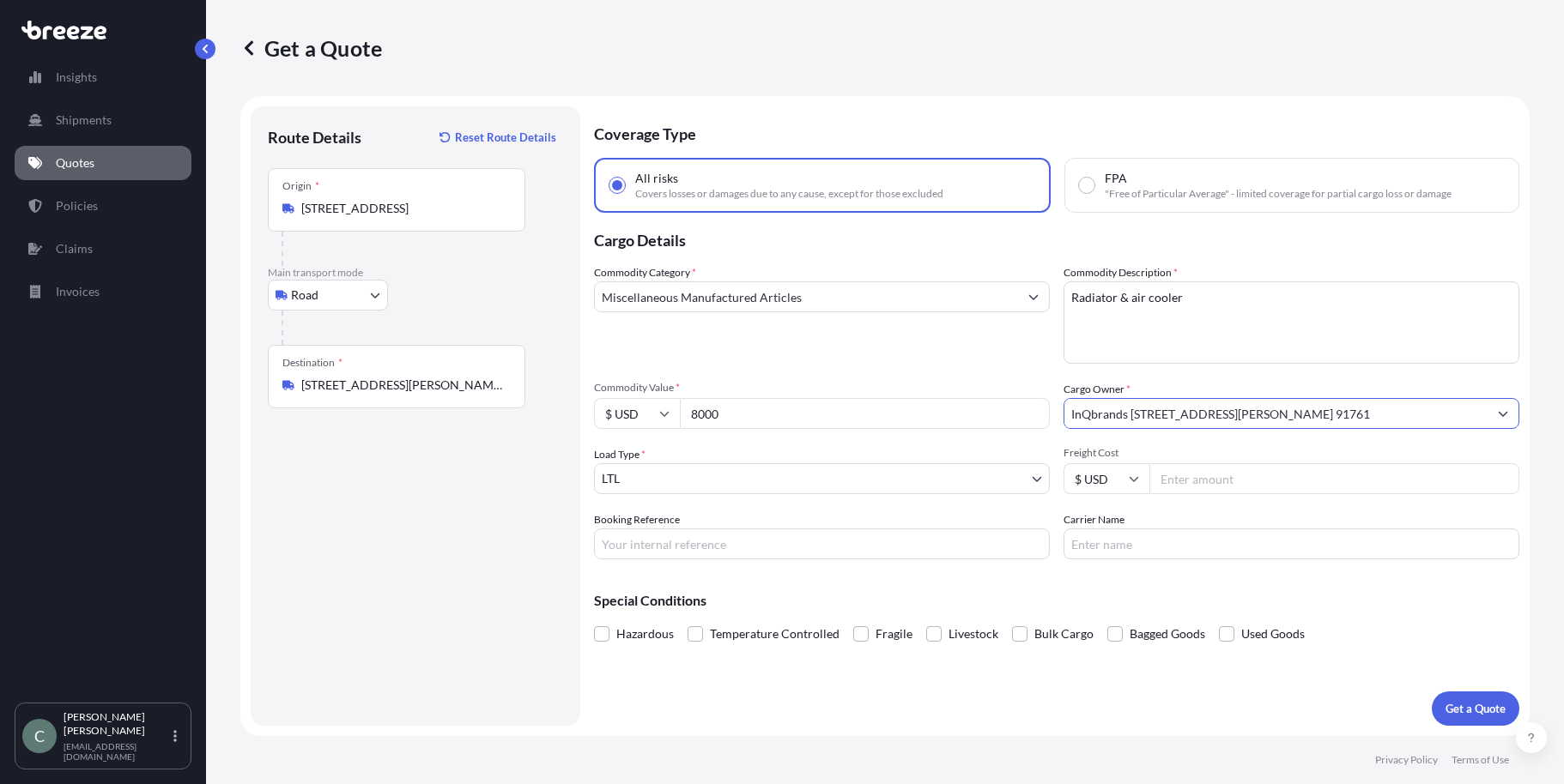
click at [1229, 486] on input "Freight Cost" at bounding box center [1334, 478] width 370 height 30
type input "684"
click at [672, 556] on input "Booking Reference" at bounding box center [821, 543] width 455 height 30
click at [656, 544] on input "Booking Reference" at bounding box center [821, 543] width 455 height 30
paste input "124983486"
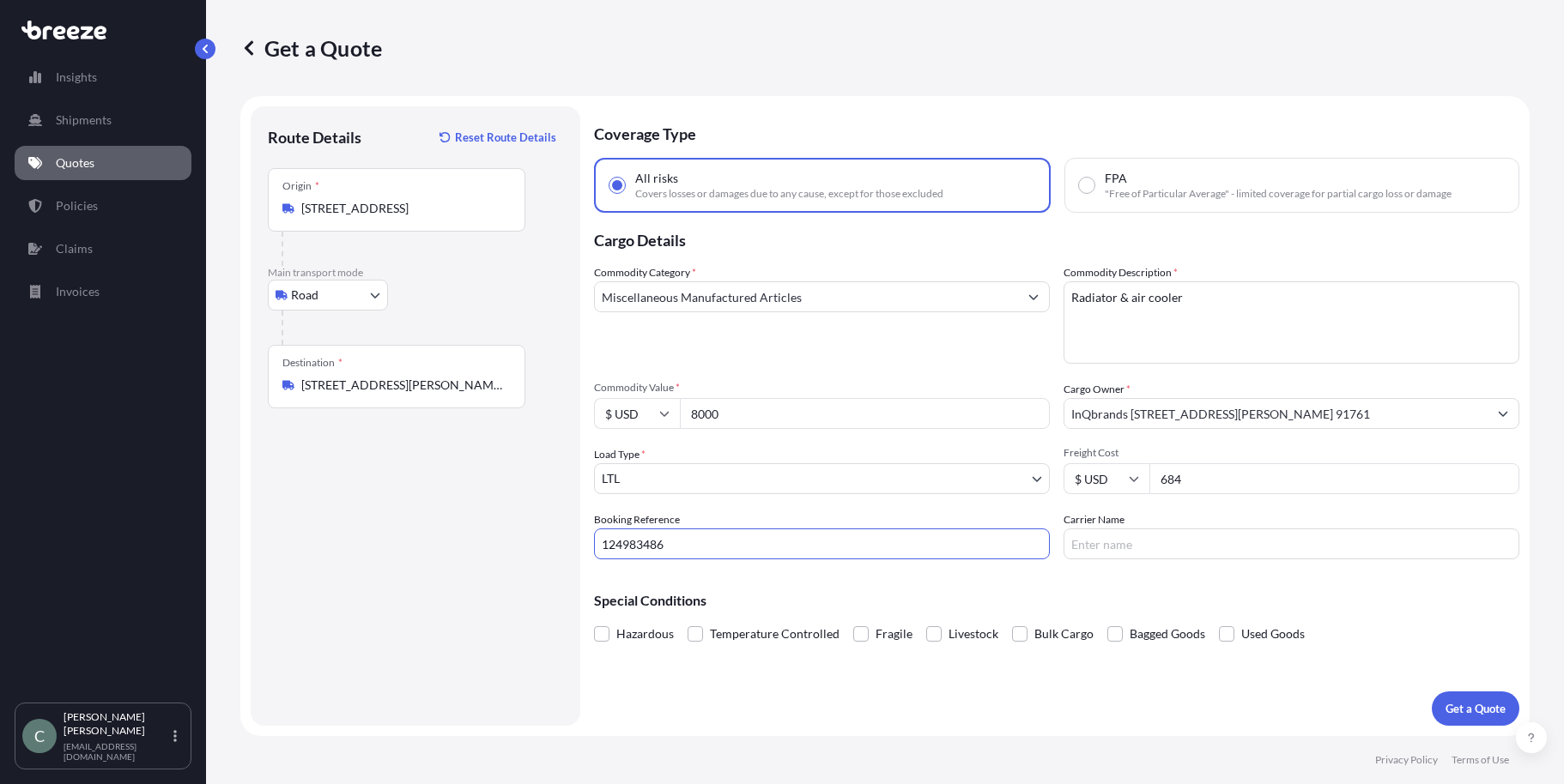
type input "124983486"
click at [1123, 543] on input "Carrier Name" at bounding box center [1291, 543] width 455 height 30
type input "Forward Air"
click at [1461, 702] on p "Get a Quote" at bounding box center [1475, 708] width 60 height 18
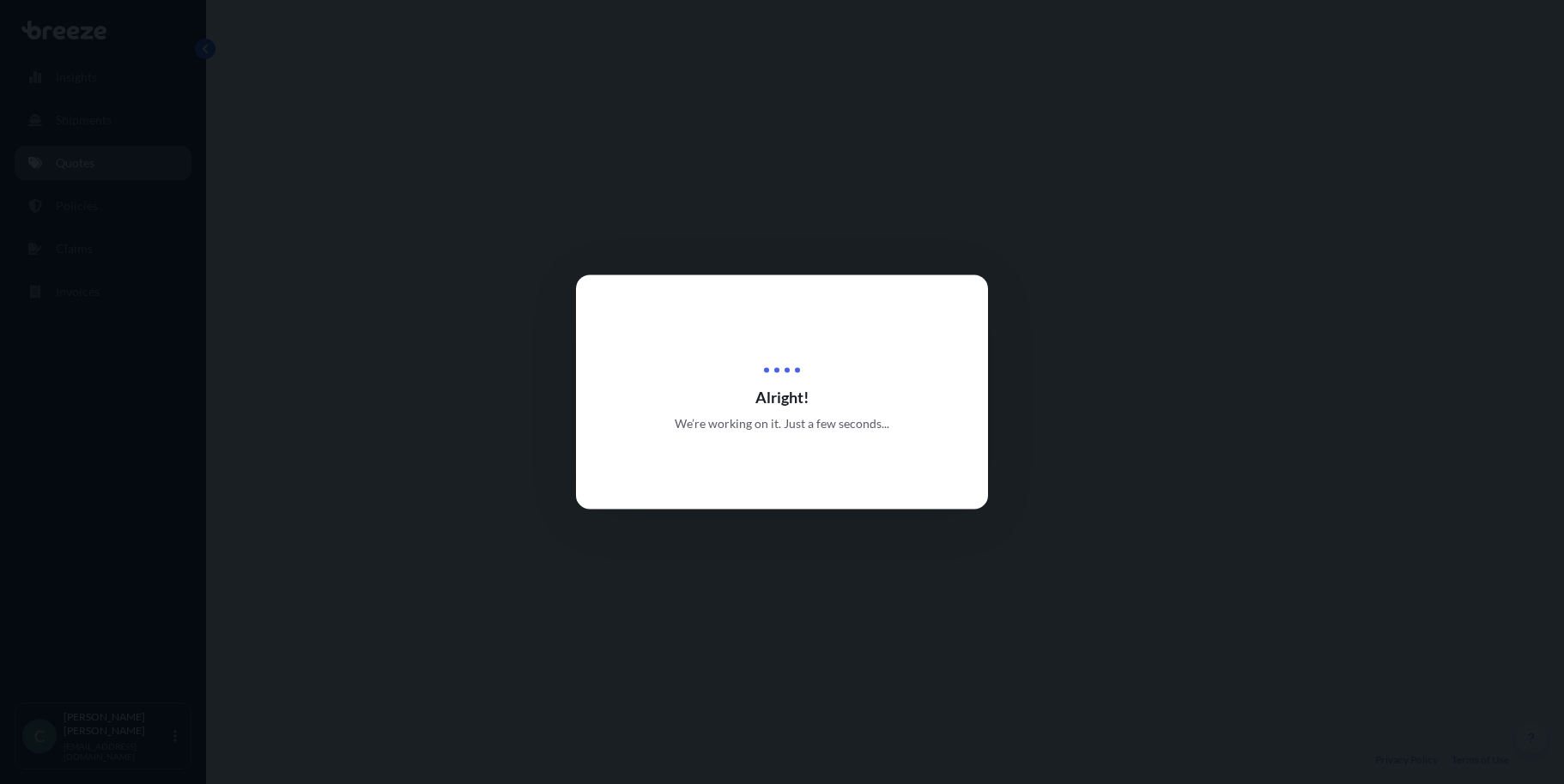
select select "Road"
select select "1"
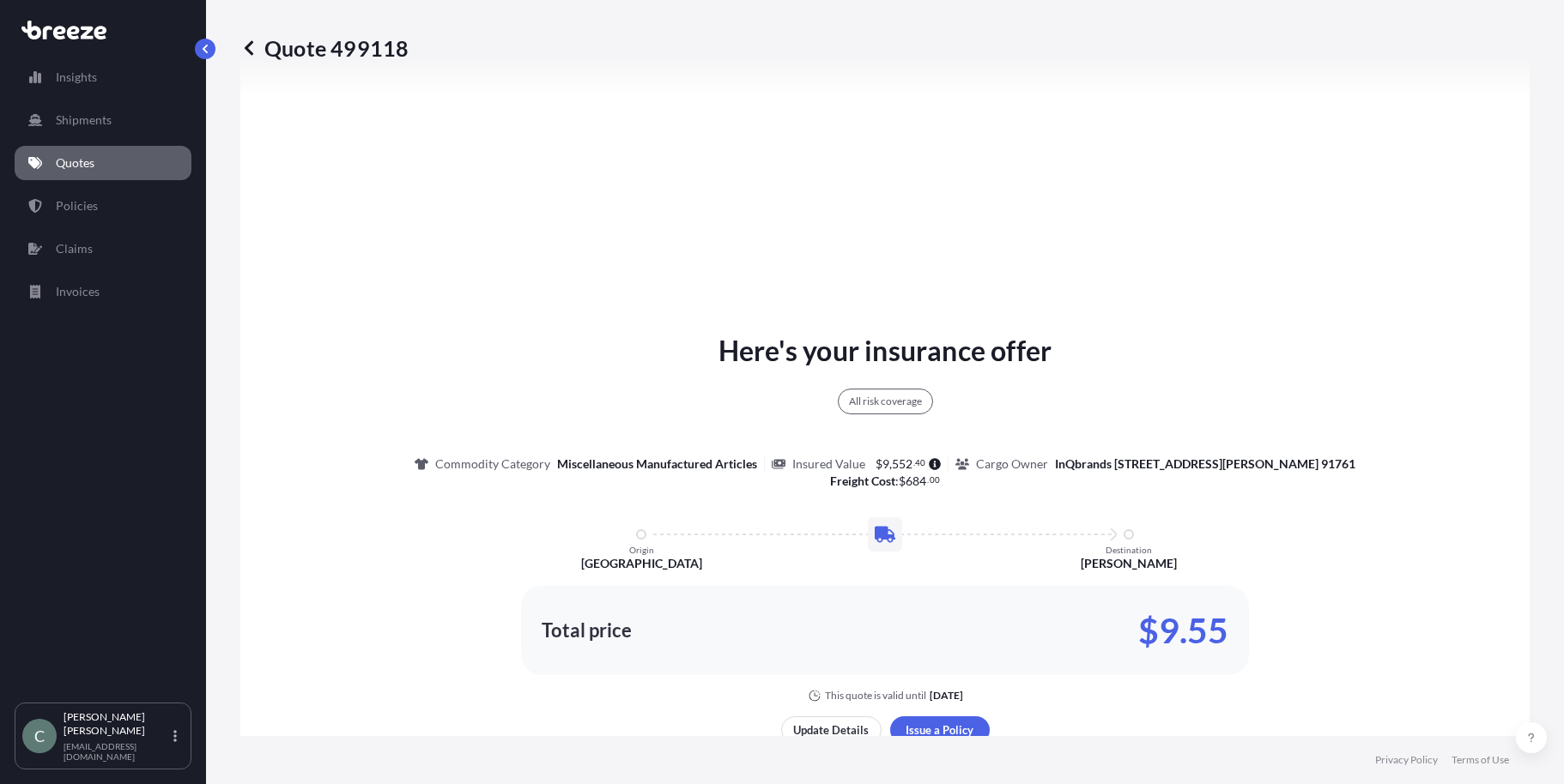
scroll to position [794, 0]
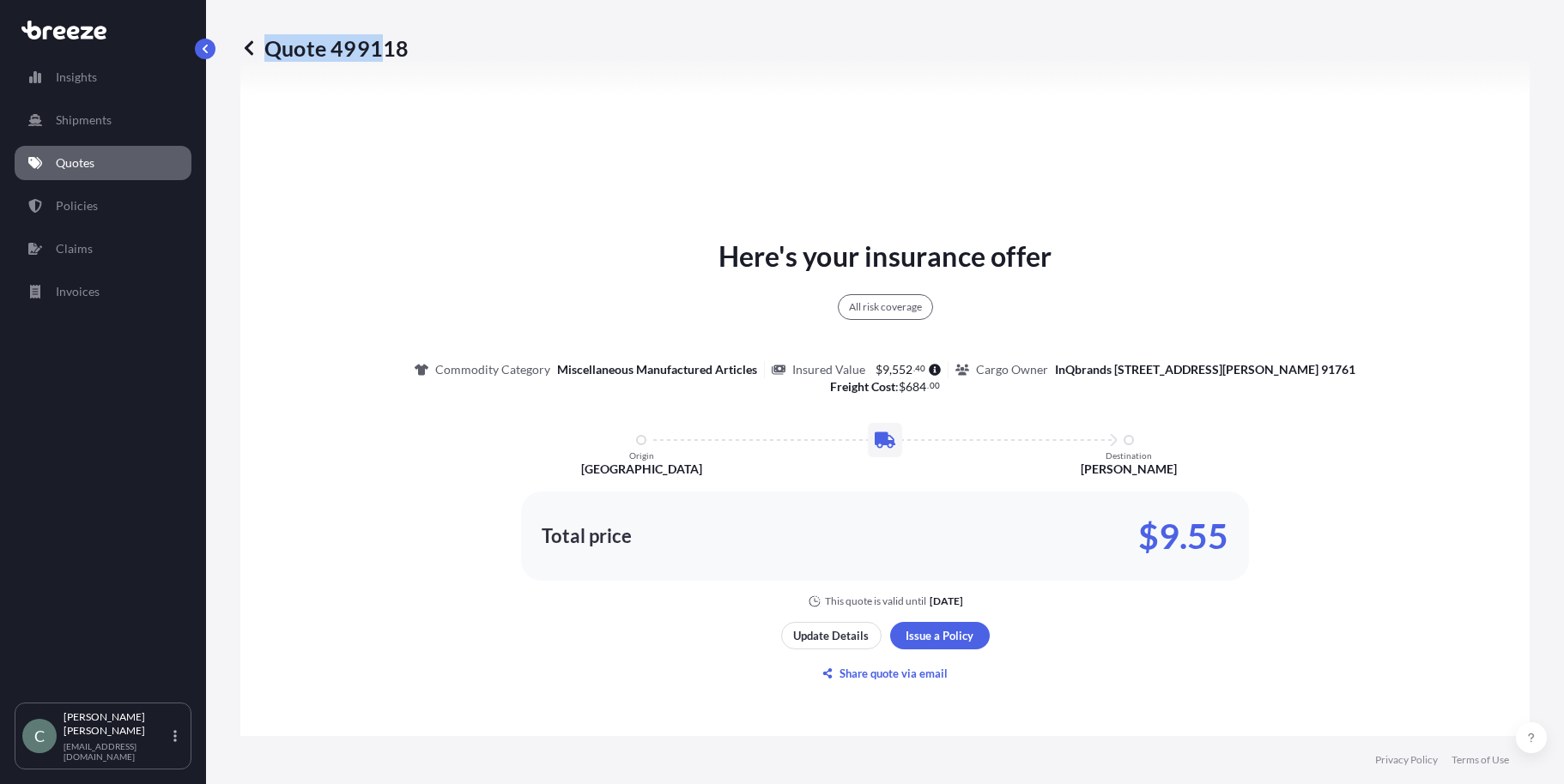
drag, startPoint x: 410, startPoint y: 52, endPoint x: 380, endPoint y: 50, distance: 30.1
click at [380, 50] on div "Quote 499118" at bounding box center [885, 48] width 1290 height 28
click at [397, 50] on p "Quote 499118" at bounding box center [324, 48] width 168 height 28
drag, startPoint x: 335, startPoint y: 51, endPoint x: 402, endPoint y: 47, distance: 67.1
click at [402, 47] on p "Quote 499118" at bounding box center [324, 48] width 168 height 28
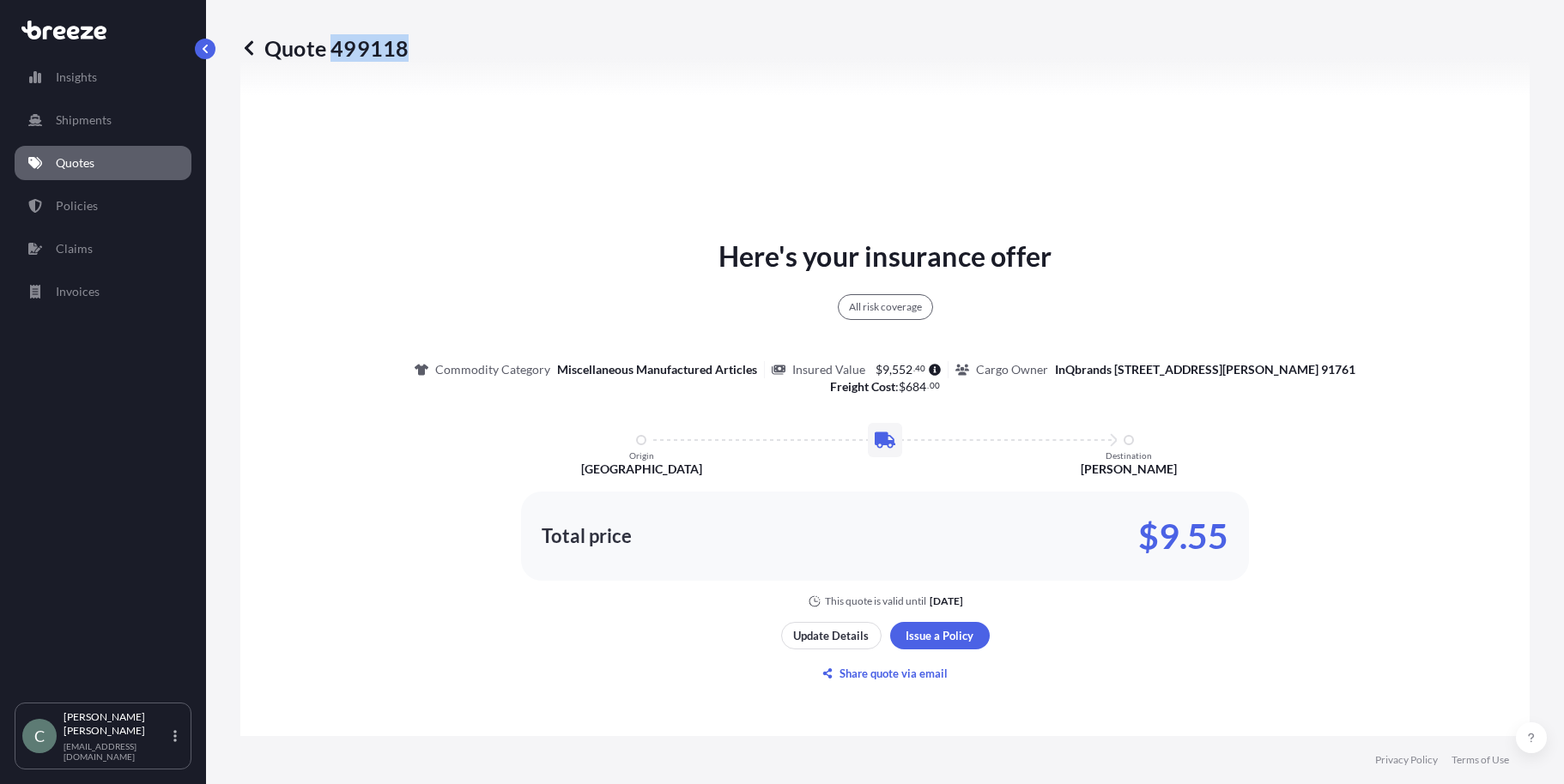
copy p "499118"
